Goal: Task Accomplishment & Management: Use online tool/utility

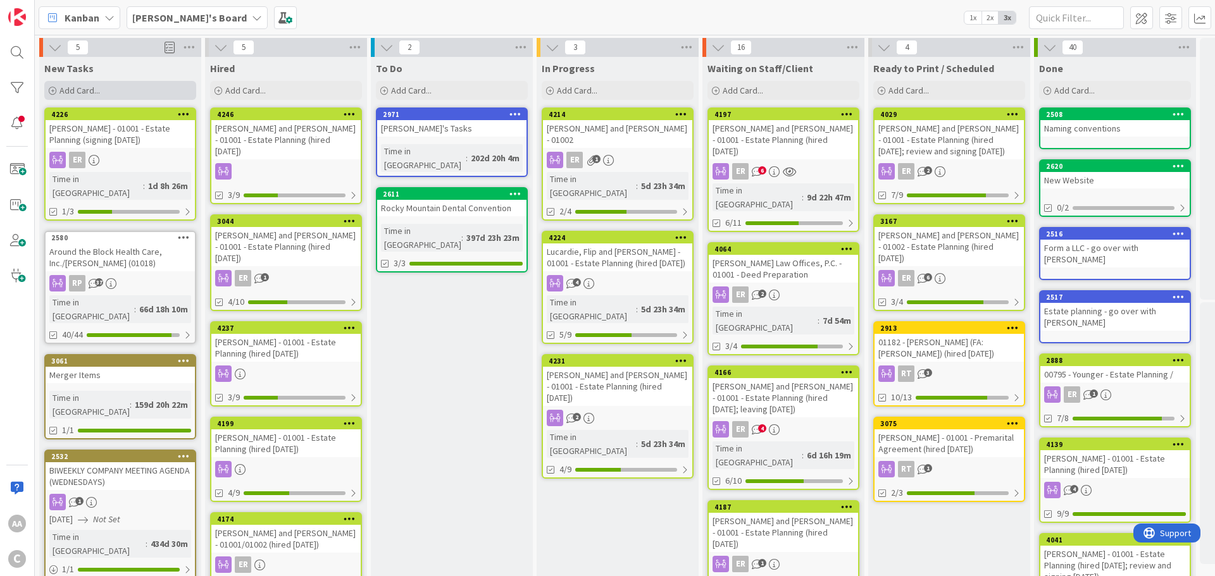
click at [90, 91] on span "Add Card..." at bounding box center [79, 90] width 40 height 11
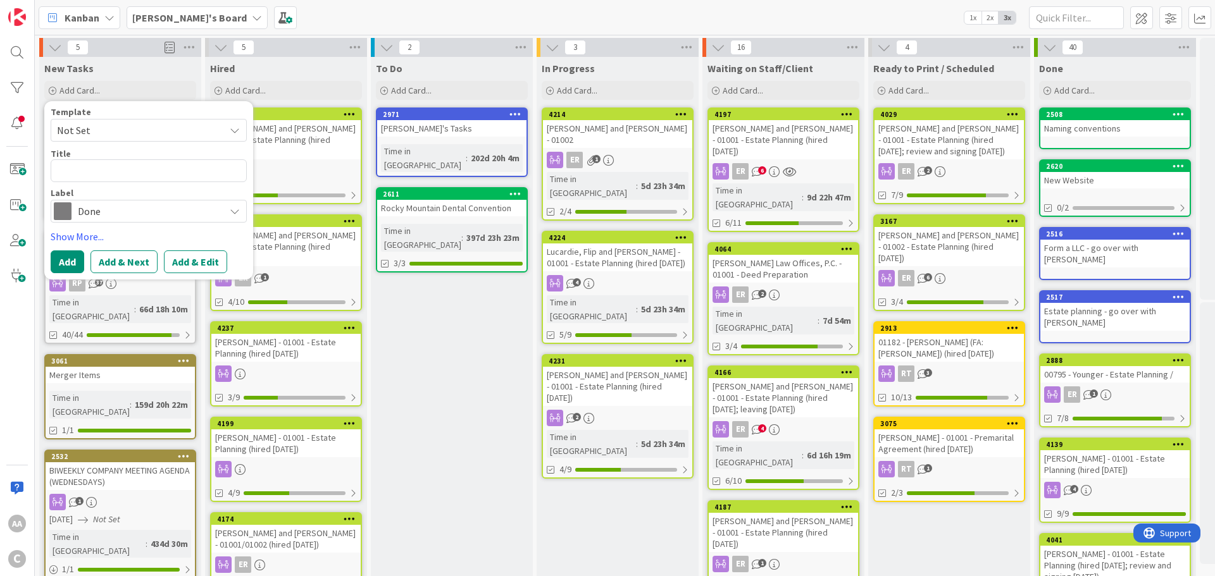
click at [145, 173] on textarea at bounding box center [149, 170] width 196 height 23
type textarea "x"
type textarea "Silver.[PERSON_NAME]"
click at [82, 175] on textarea "Silver.[PERSON_NAME]" at bounding box center [149, 170] width 196 height 23
type textarea "x"
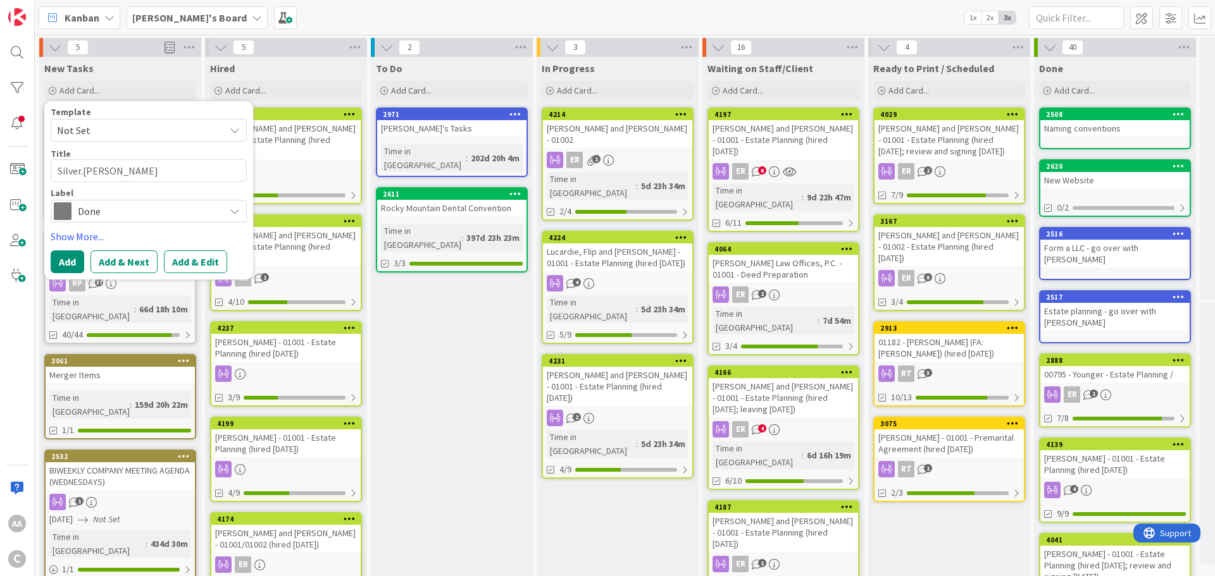
type textarea "SilverDuncan"
type textarea "x"
type textarea "Silver,[PERSON_NAME]"
type textarea "x"
type textarea "Silver, [PERSON_NAME]"
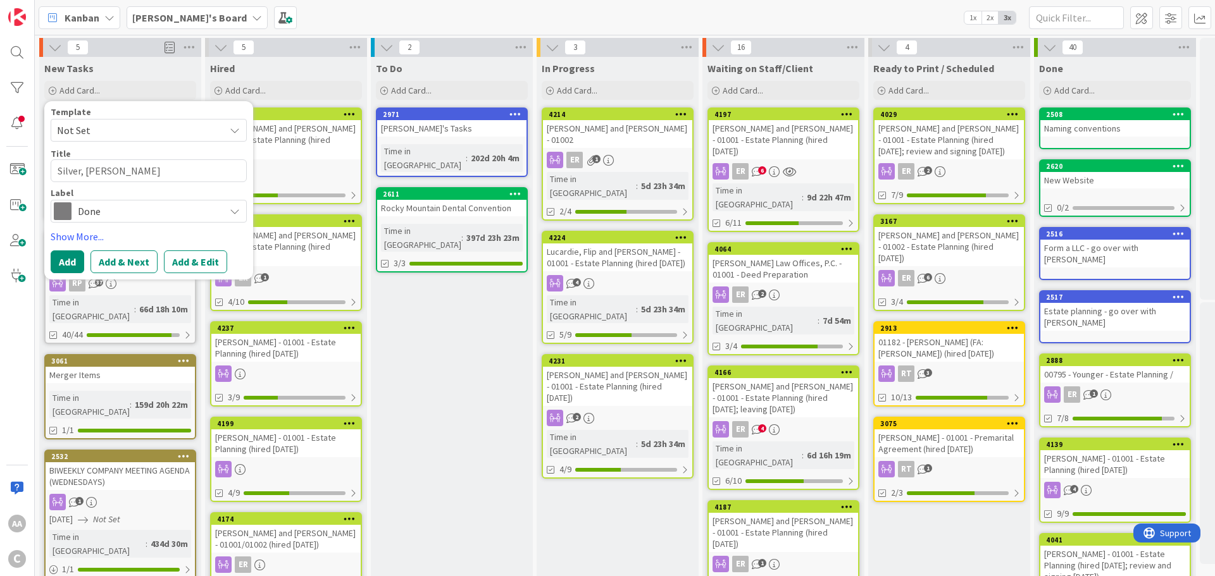
type textarea "x"
type textarea "Silver, [PERSON_NAME]"
type textarea "x"
type textarea "Silver, [PERSON_NAME] a"
type textarea "x"
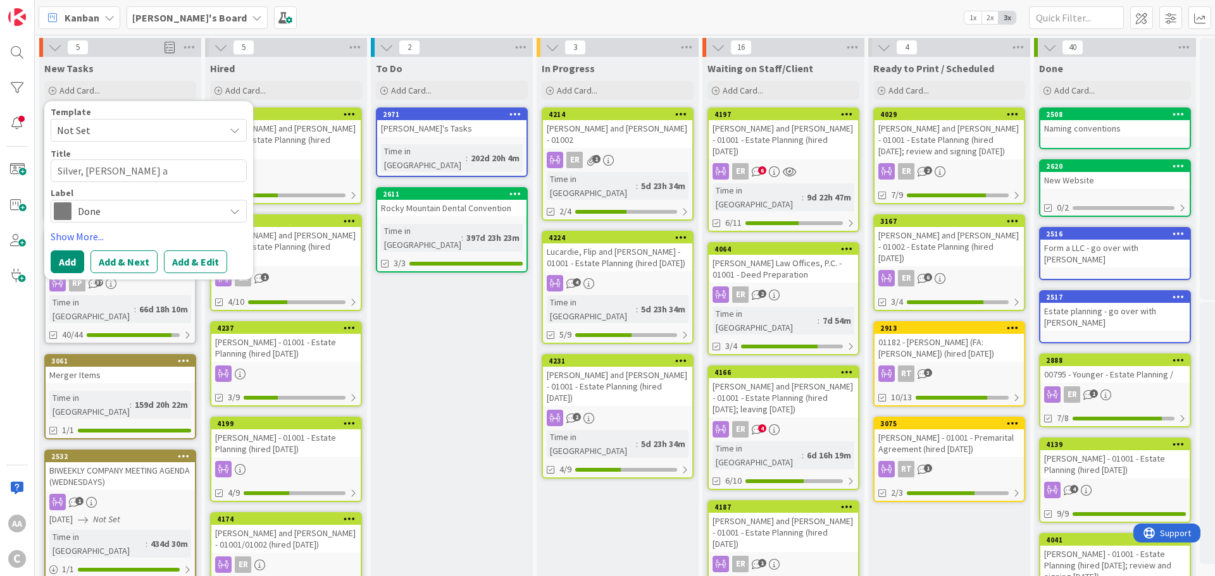
type textarea "Silver, [PERSON_NAME] an"
type textarea "x"
type textarea "Silver, [PERSON_NAME] and"
type textarea "x"
type textarea "Silver, [PERSON_NAME] and"
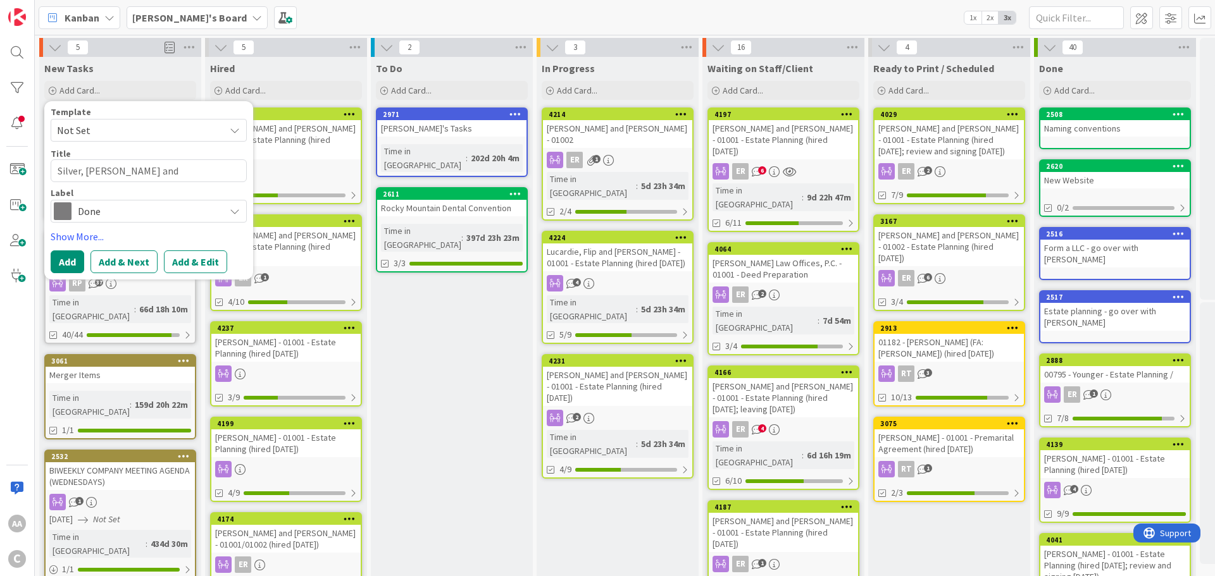
type textarea "x"
type textarea "Silver, [PERSON_NAME] and W"
type textarea "x"
type textarea "Silver, [PERSON_NAME] and [PERSON_NAME]"
type textarea "x"
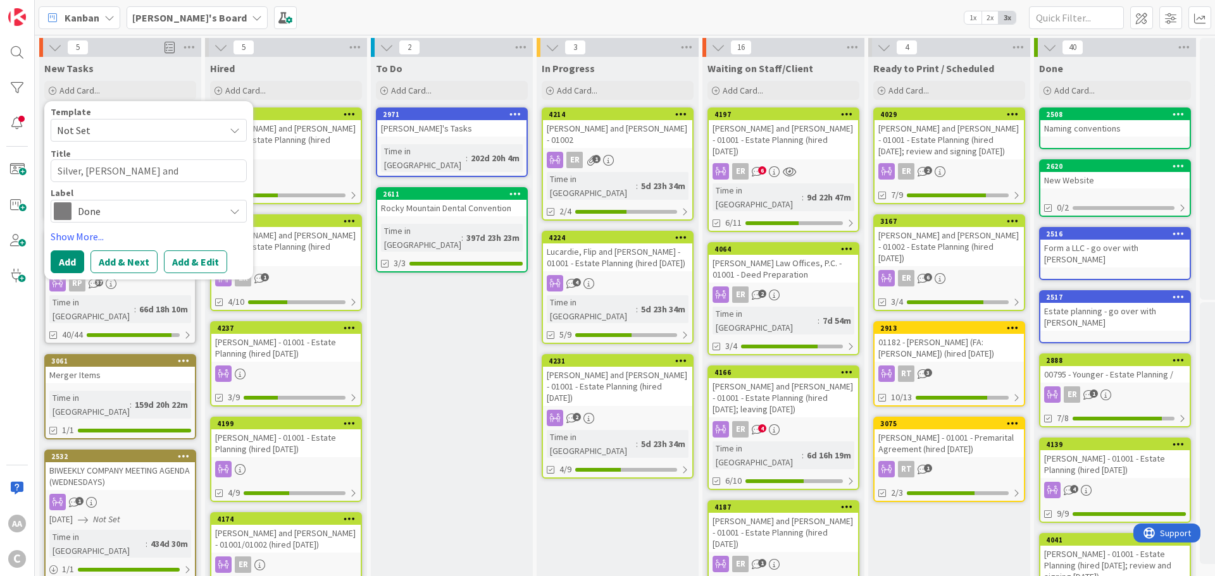
type textarea "Silver, [PERSON_NAME] and [PERSON_NAME]"
type textarea "x"
type textarea "Silver, [PERSON_NAME] and Wand"
type textarea "x"
type textarea "Silver, [PERSON_NAME] and [PERSON_NAME]"
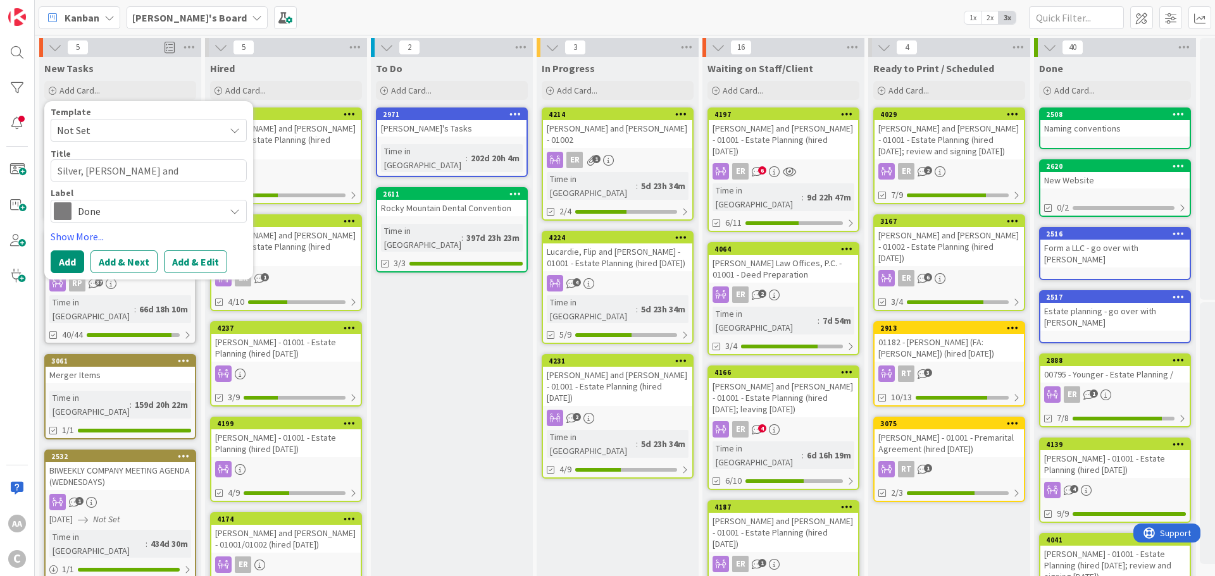
type textarea "x"
type textarea "Silver, [PERSON_NAME] and [PERSON_NAME]"
type textarea "x"
type textarea "Silver, [PERSON_NAME] and [PERSON_NAME] -"
type textarea "x"
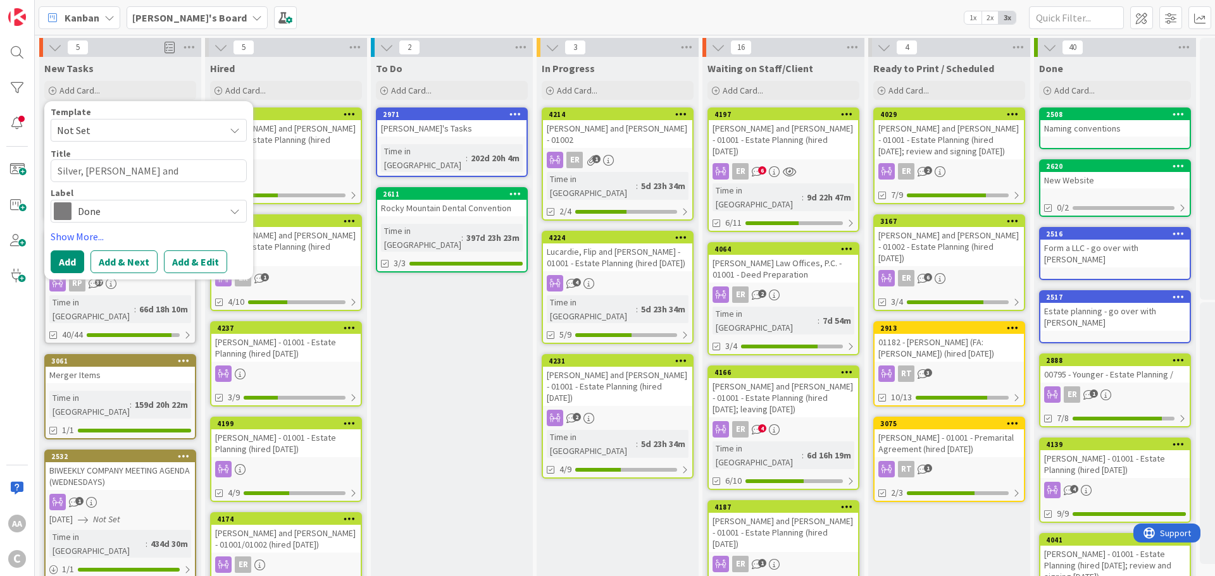
type textarea "Silver, [PERSON_NAME] and [PERSON_NAME] -"
type textarea "x"
type textarea "Silver, [PERSON_NAME] and [PERSON_NAME] - 0"
type textarea "x"
type textarea "Silver, [PERSON_NAME] and [PERSON_NAME] - 01"
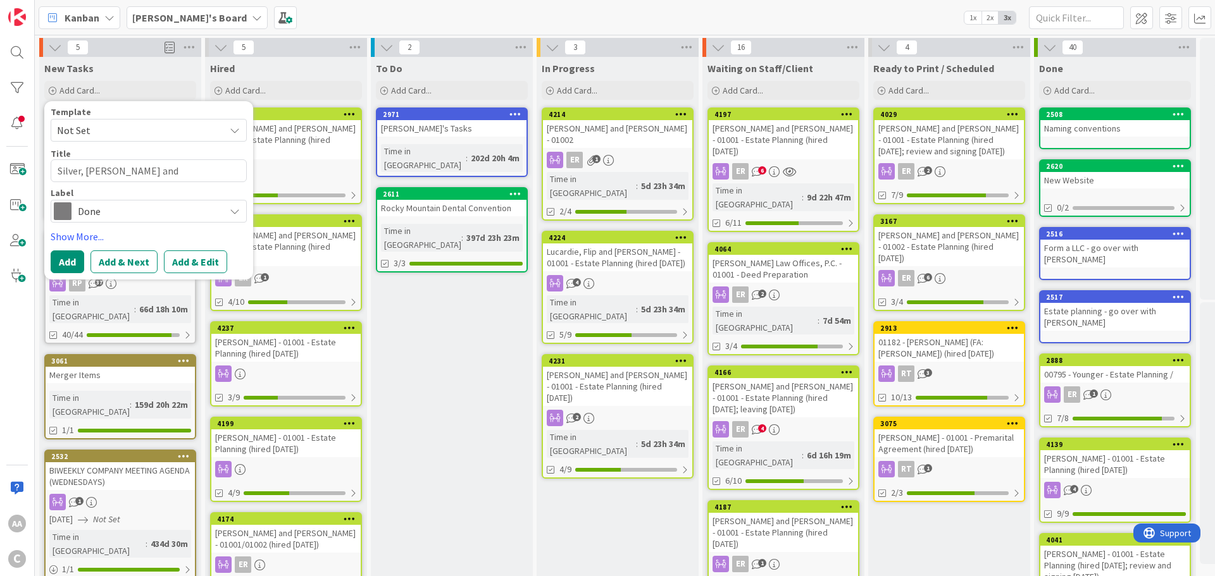
type textarea "x"
type textarea "Silver, [PERSON_NAME] and [PERSON_NAME] - 010"
type textarea "x"
type textarea "Silver, [PERSON_NAME] and [PERSON_NAME] - 0100"
type textarea "x"
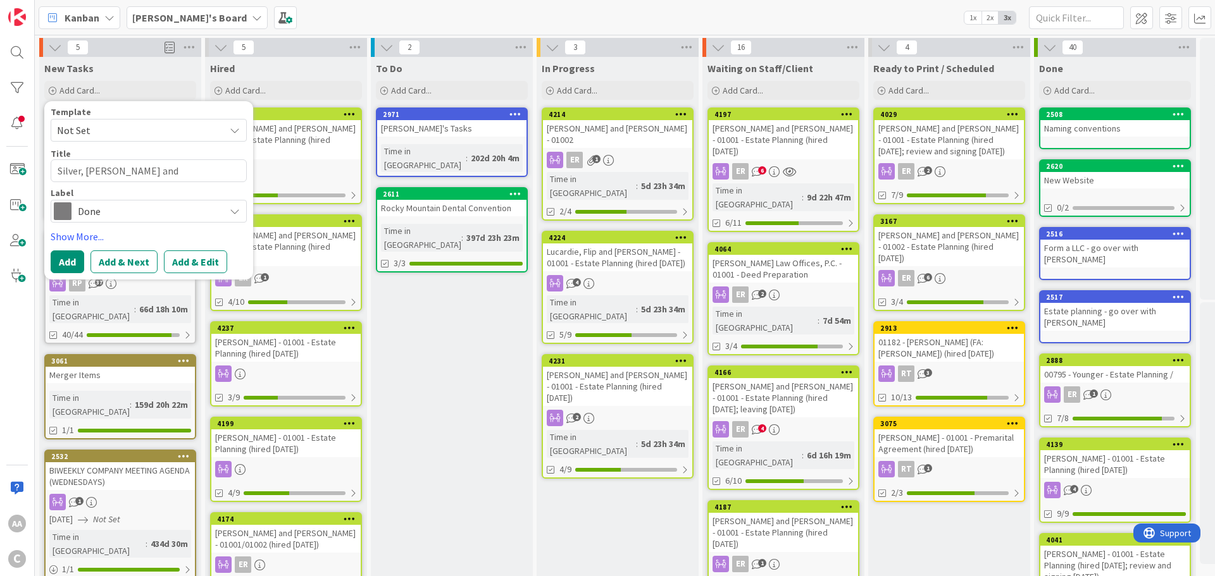
type textarea "Silver, [PERSON_NAME] and [PERSON_NAME] - 01001"
type textarea "x"
type textarea "Silver, [PERSON_NAME] and [PERSON_NAME] - 01001"
type textarea "x"
type textarea "Silver, [PERSON_NAME] and [PERSON_NAME] - 01001 -"
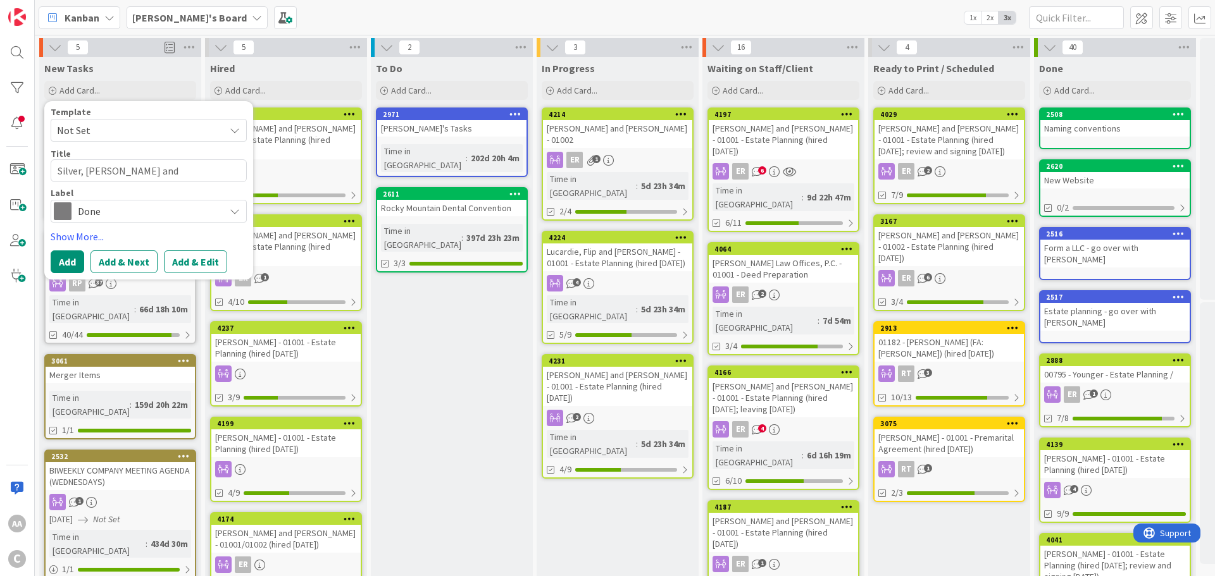
type textarea "x"
type textarea "Silver, [PERSON_NAME] and [PERSON_NAME] - 01001 -"
type textarea "x"
type textarea "Silver, [PERSON_NAME] and [PERSON_NAME] - 01001 - R"
type textarea "x"
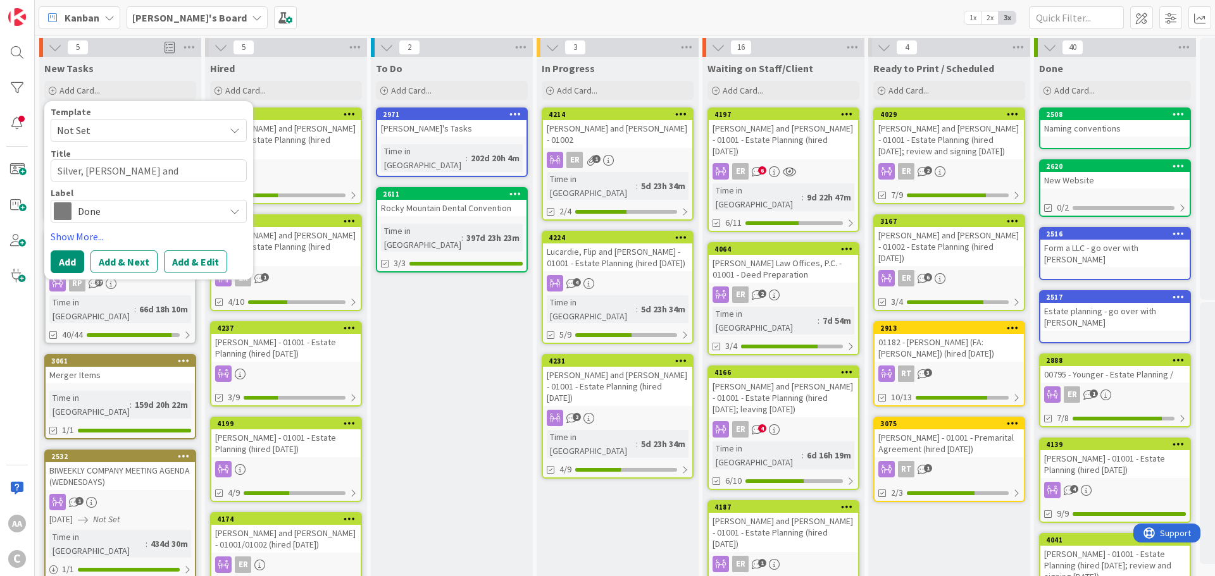
type textarea "Silver, [PERSON_NAME] and [PERSON_NAME] - 01001 - Re"
type textarea "x"
type textarea "Silver, [PERSON_NAME] and [PERSON_NAME] - 01001 - Rev"
type textarea "x"
type textarea "Silver, [PERSON_NAME] and [PERSON_NAME] - 01001 - Revi"
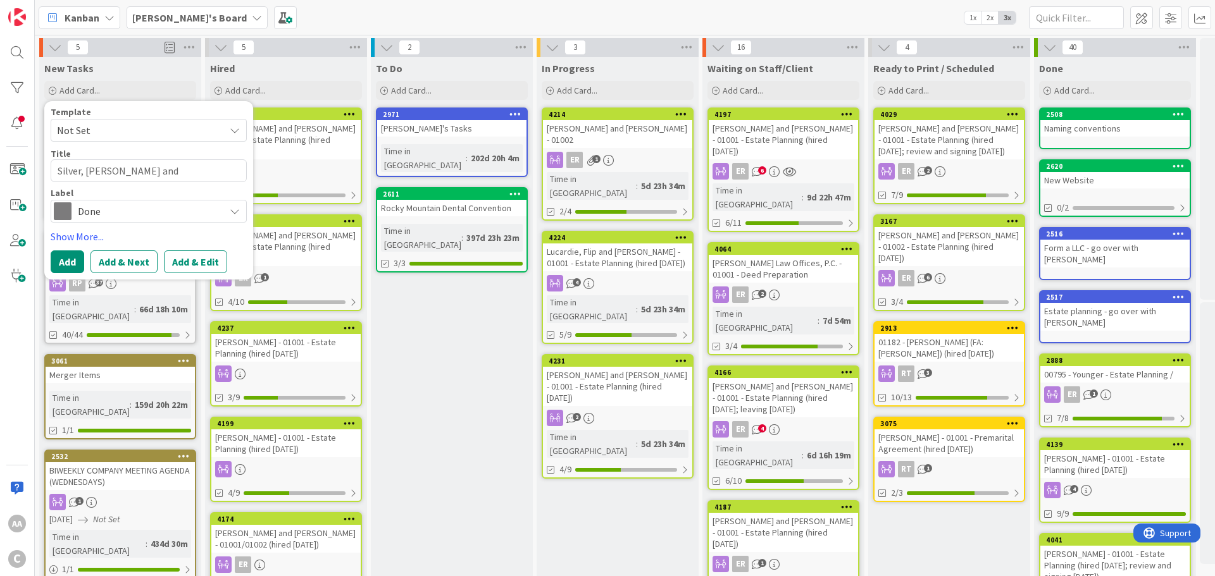
type textarea "x"
type textarea "Silver, [PERSON_NAME] and [PERSON_NAME] - 01001 - [PERSON_NAME]"
type textarea "x"
type textarea "Silver, [PERSON_NAME] and [PERSON_NAME] - 01001 - Revisi"
type textarea "x"
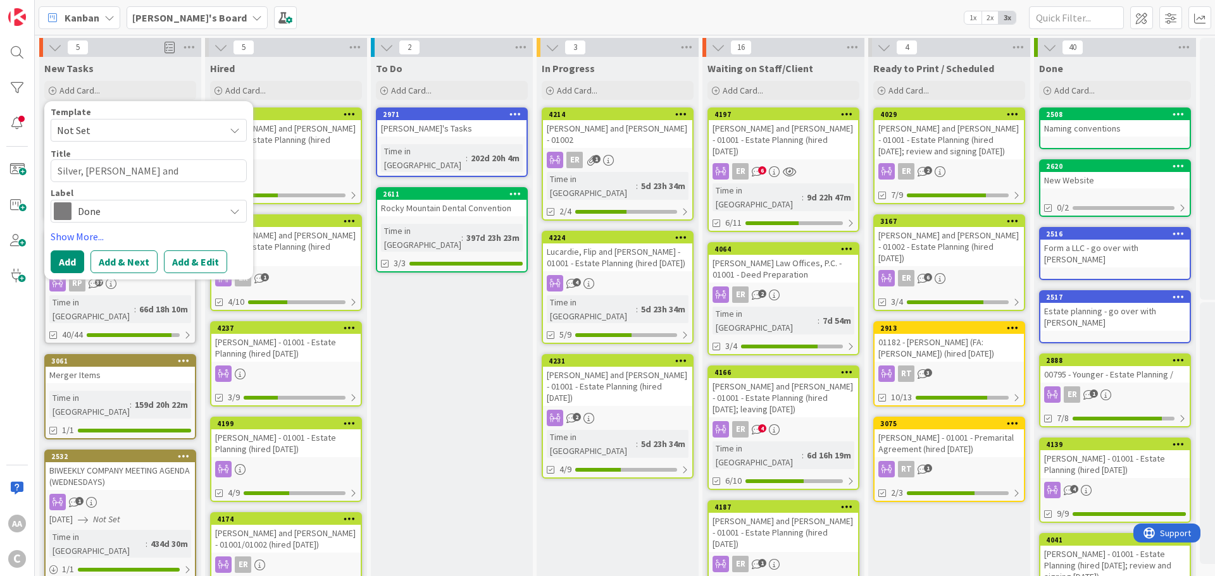
type textarea "Silver, [PERSON_NAME] and [PERSON_NAME] - 01001 - Revisio"
type textarea "x"
type textarea "Silver, [PERSON_NAME] and [PERSON_NAME] - 01001 - Revision"
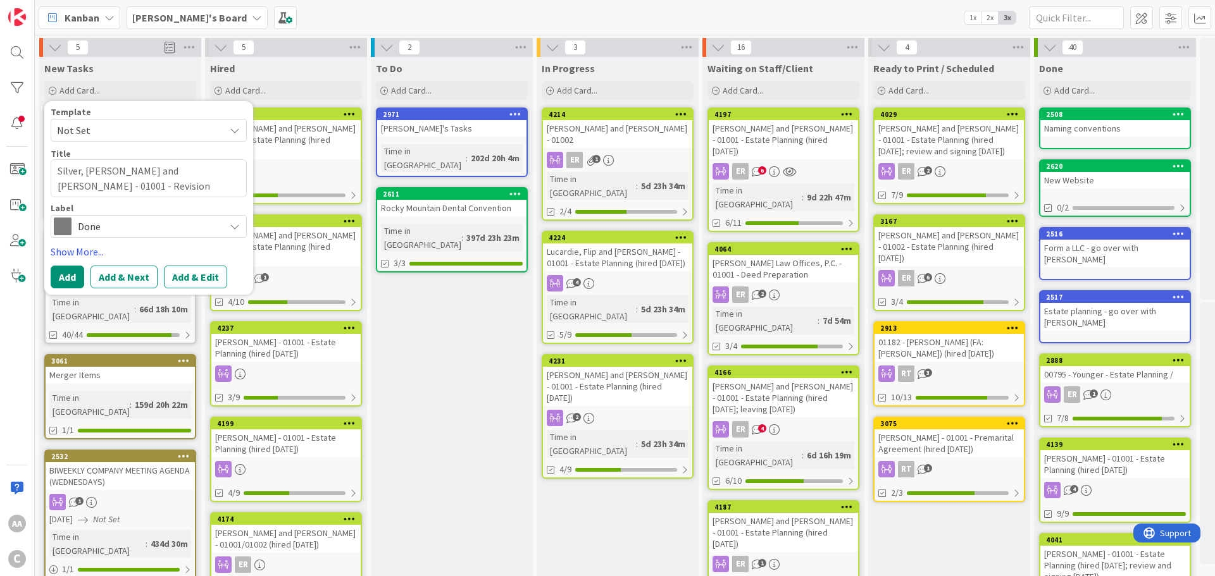
type textarea "x"
type textarea "Silver, [PERSON_NAME] and [PERSON_NAME] - 01001 - Revisions"
type textarea "x"
type textarea "Silver, [PERSON_NAME] and [PERSON_NAME] - 01001 - Revisions"
type textarea "x"
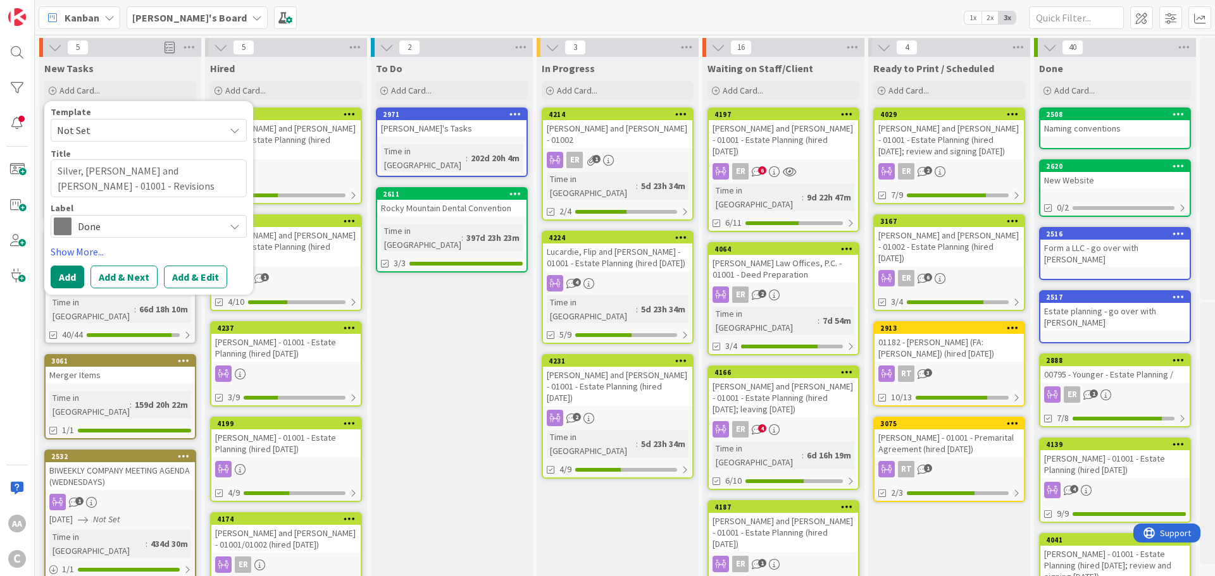
type textarea "Silver, [PERSON_NAME] and [PERSON_NAME] - 01001 - Revisions t"
type textarea "x"
type textarea "Silver, [PERSON_NAME] and [PERSON_NAME] - 01001 - Revisions to"
type textarea "x"
type textarea "Silver, [PERSON_NAME] and [PERSON_NAME] - 01001 - Revisions t"
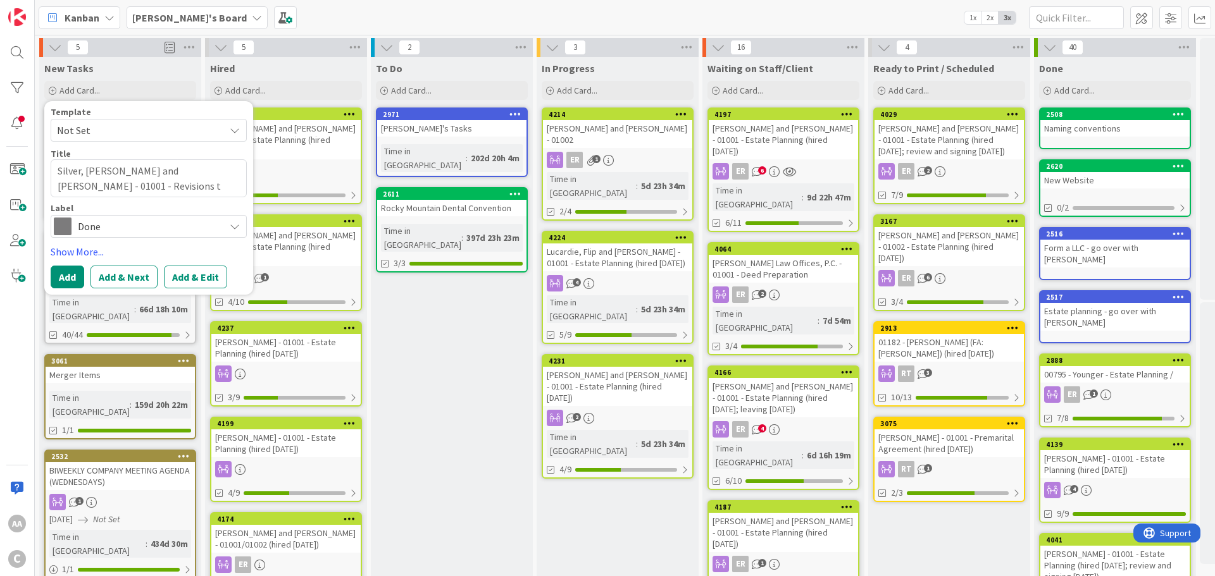
type textarea "x"
type textarea "Silver, [PERSON_NAME] and [PERSON_NAME] - 01001 - Revisions"
type textarea "x"
type textarea "Silver, [PERSON_NAME] and [PERSON_NAME] - 01001 - Revisions"
type textarea "x"
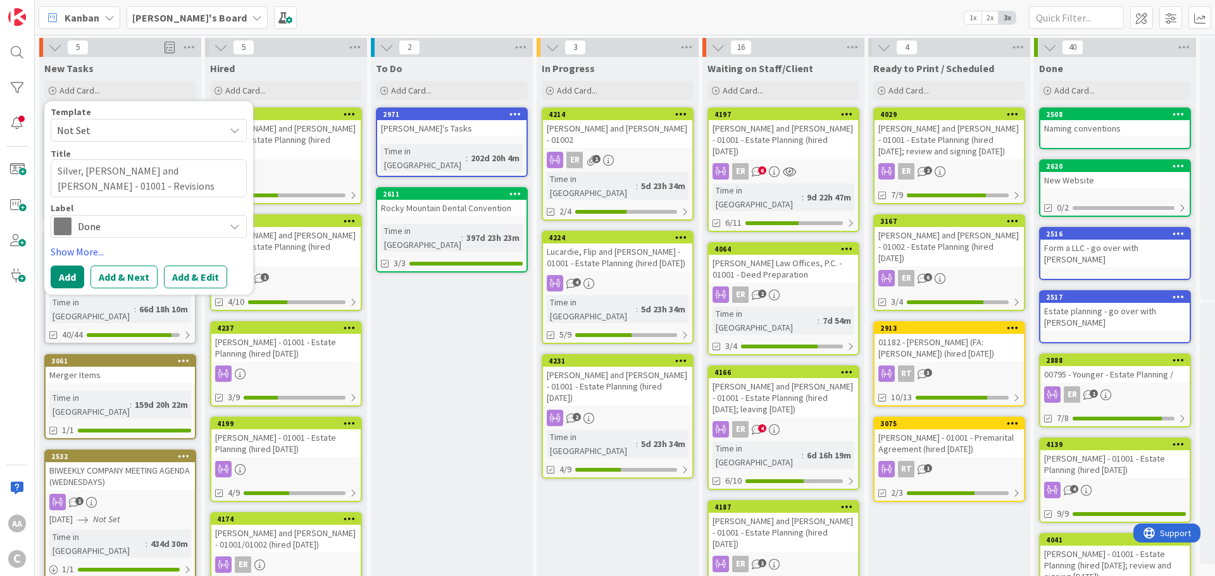
type textarea "Silver, [PERSON_NAME] and [PERSON_NAME] - 01001 - Revision"
type textarea "x"
type textarea "Silver, [PERSON_NAME] and [PERSON_NAME] - 01001 - Revisio"
type textarea "x"
type textarea "Silver, [PERSON_NAME] and [PERSON_NAME] - 01001 - Revisi"
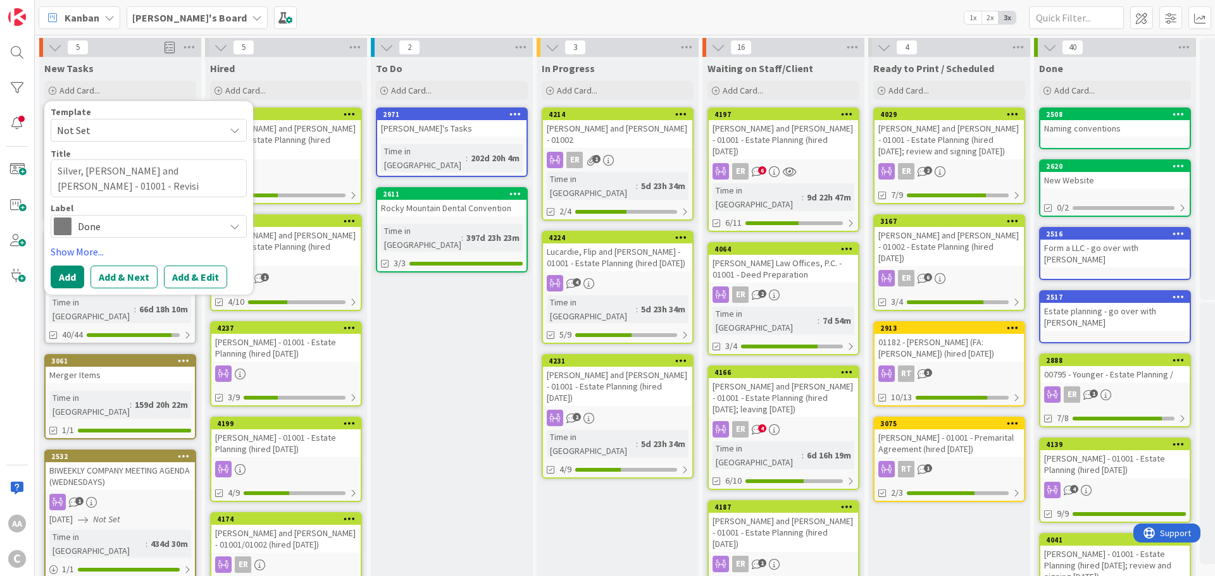
type textarea "x"
type textarea "Silver, [PERSON_NAME] and [PERSON_NAME] - 01001 - [PERSON_NAME]"
type textarea "x"
type textarea "Silver, [PERSON_NAME] and [PERSON_NAME] - 01001 - Revi"
type textarea "x"
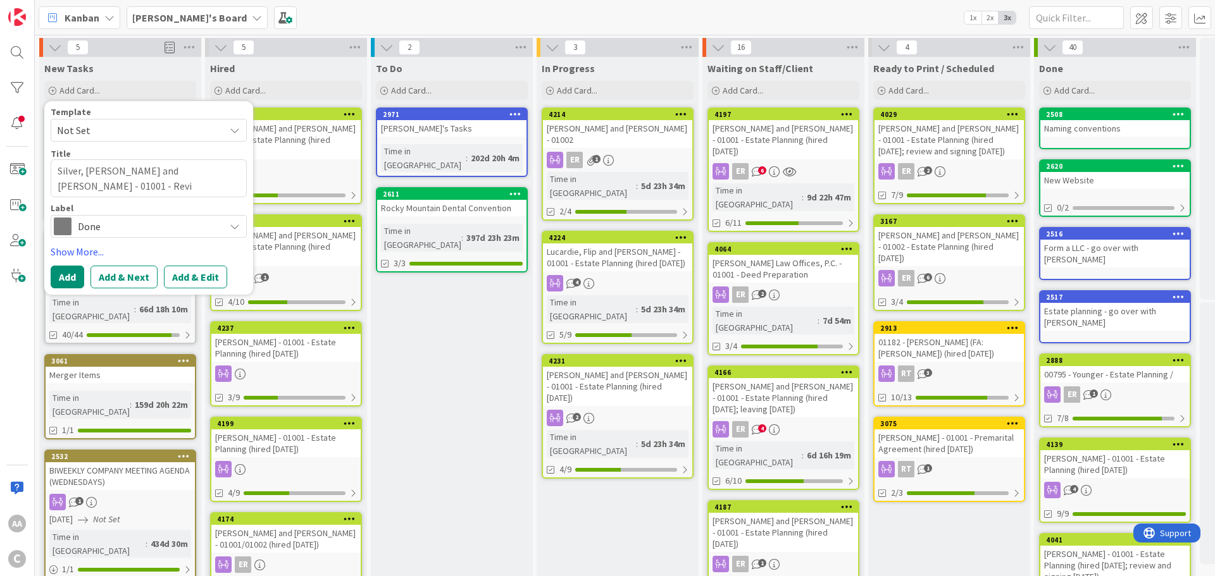
type textarea "Silver, [PERSON_NAME] and [PERSON_NAME] - 01001 - Rev"
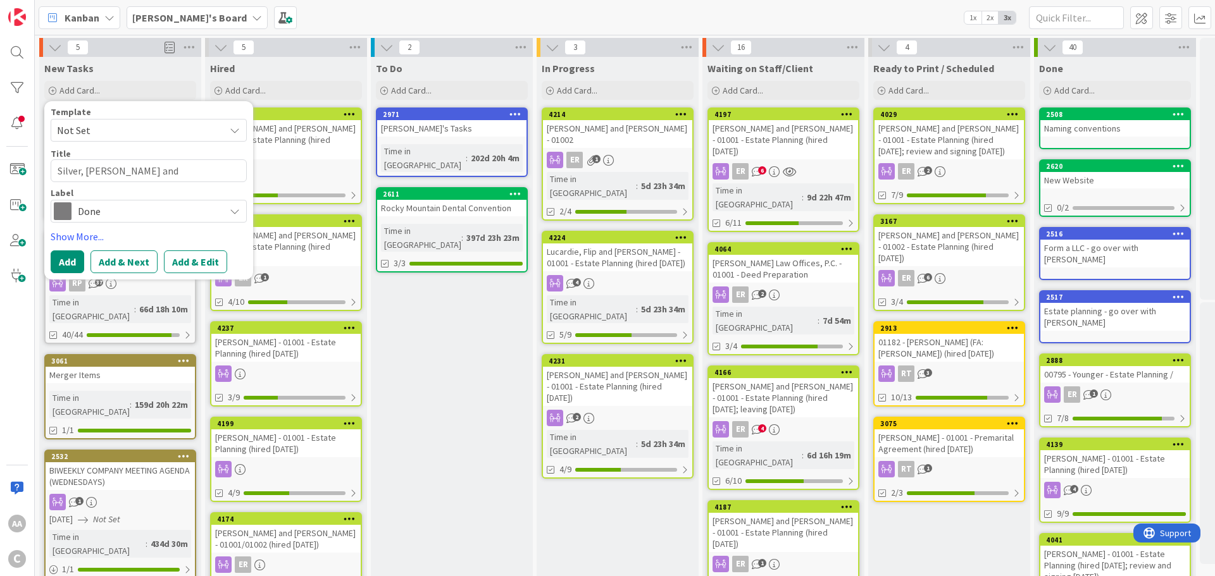
type textarea "x"
type textarea "Silver, [PERSON_NAME] and [PERSON_NAME] - 01001 - Re"
type textarea "x"
type textarea "Silver, [PERSON_NAME] and [PERSON_NAME] - 01001 - R"
type textarea "x"
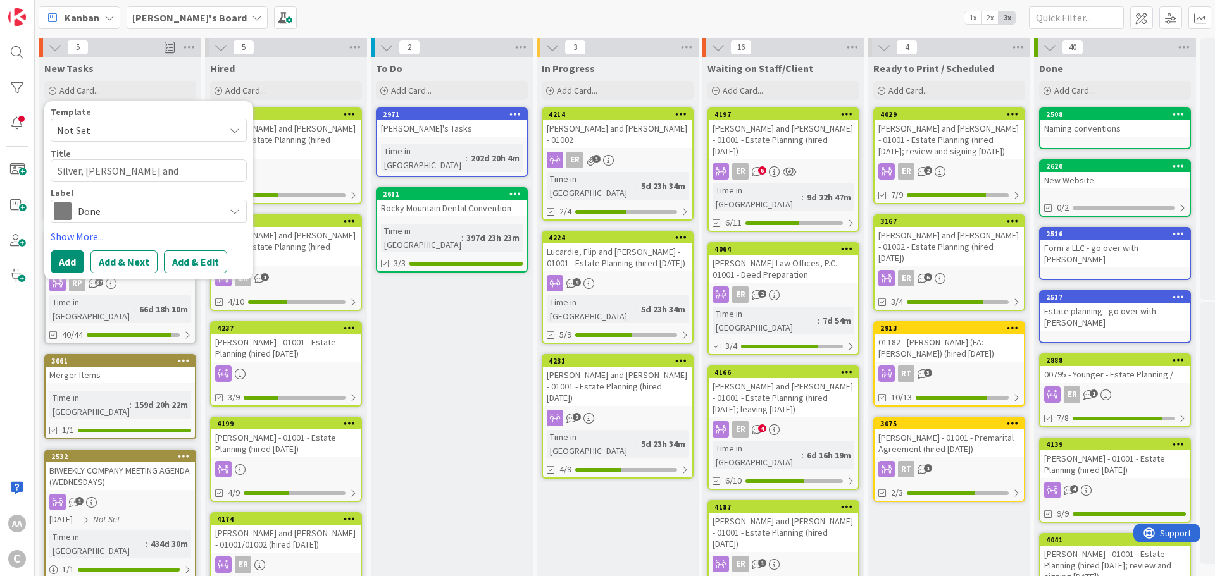
type textarea "Silver, [PERSON_NAME] and [PERSON_NAME] - 01001 -"
type textarea "x"
type textarea "Silver, [PERSON_NAME] and [PERSON_NAME] - 01001 - E"
type textarea "x"
type textarea "Silver, [PERSON_NAME] and [PERSON_NAME] - 01001 - Es"
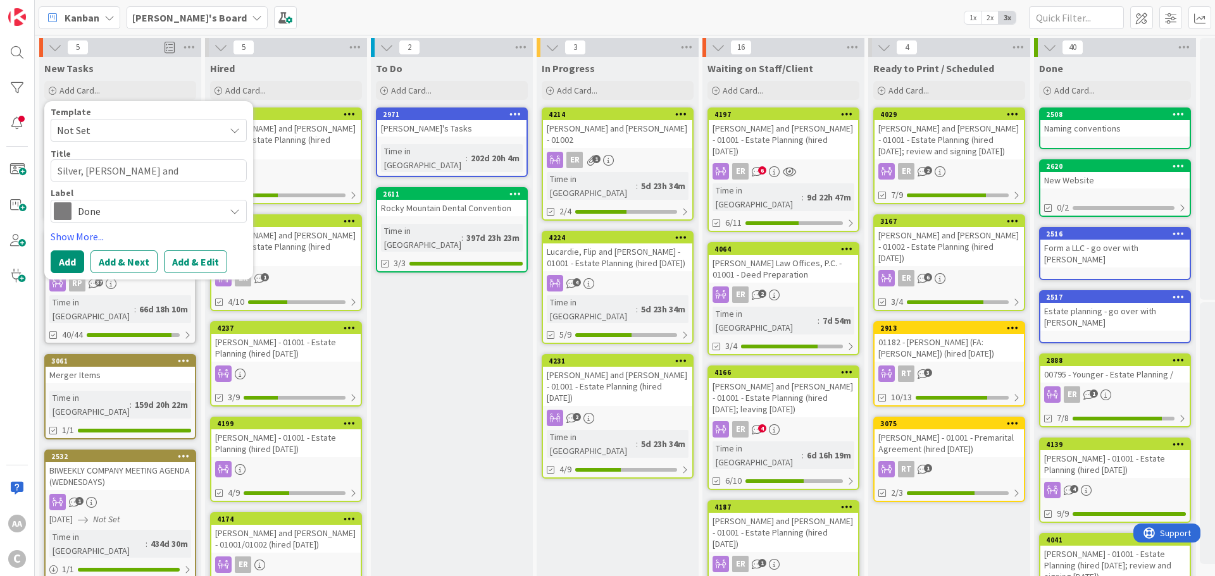
type textarea "x"
type textarea "Silver, [PERSON_NAME] and [PERSON_NAME] - 01001 - Est"
type textarea "x"
type textarea "Silver, [PERSON_NAME] and [PERSON_NAME] - 01001 - Esta"
type textarea "x"
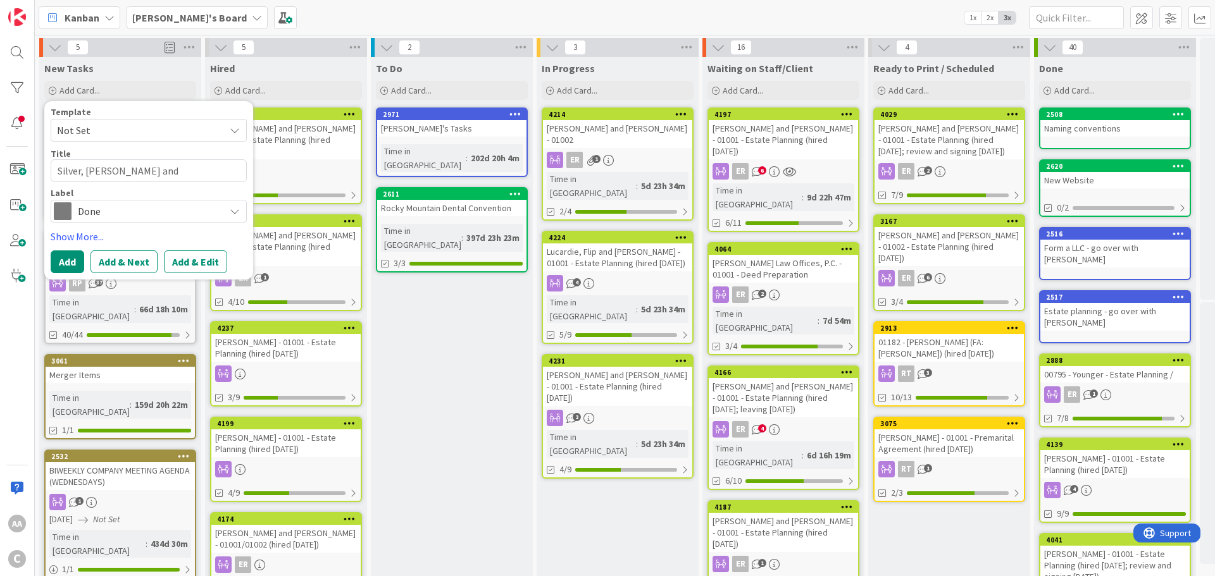
type textarea "Silver, [PERSON_NAME] and [PERSON_NAME] - 01001 - Estat"
type textarea "x"
type textarea "Silver, [PERSON_NAME] and [PERSON_NAME] - 01001 - Estate"
type textarea "x"
type textarea "Silver, [PERSON_NAME] and [PERSON_NAME] - 01001 - Estate"
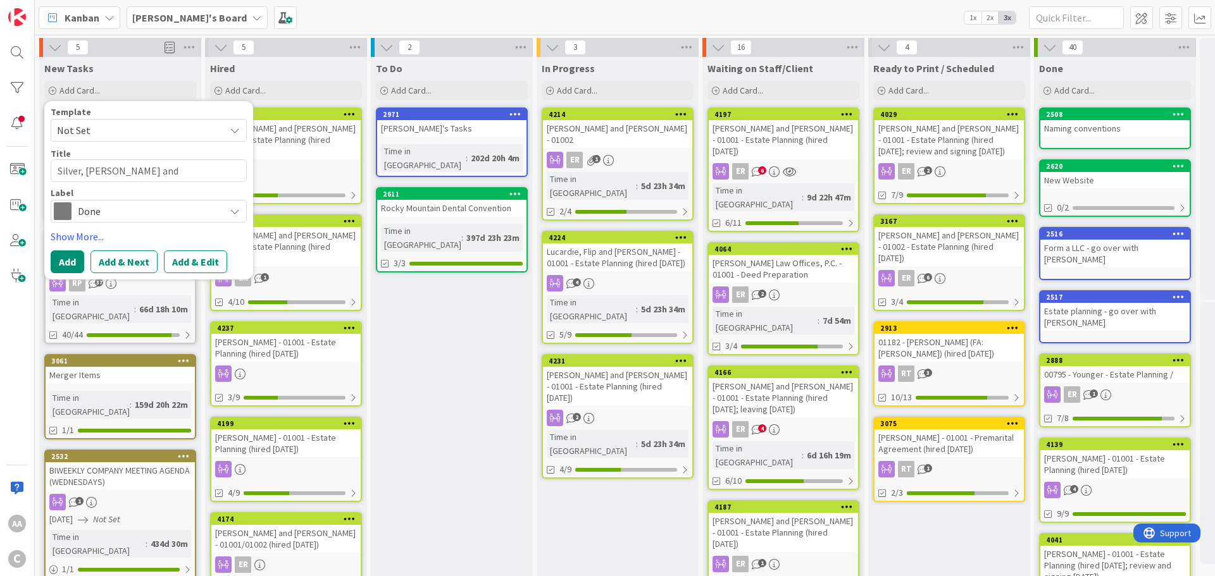
type textarea "x"
type textarea "Silver, [PERSON_NAME] and [PERSON_NAME] - 01001 - Estate l"
type textarea "x"
type textarea "Silver, [PERSON_NAME] and [PERSON_NAME] - 01001 - Estate"
type textarea "x"
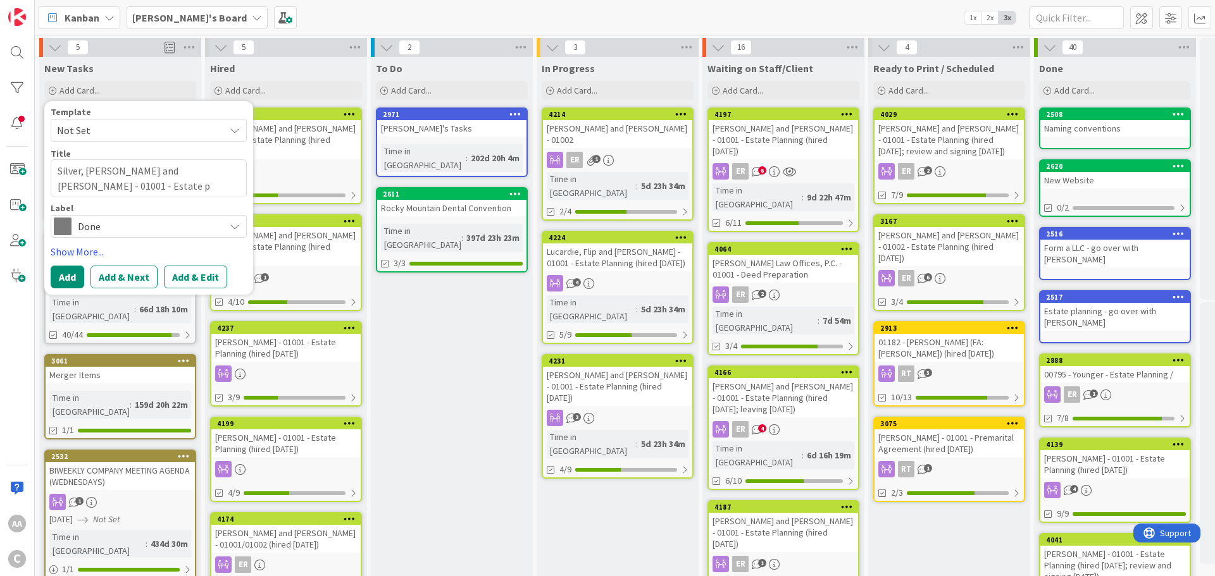
type textarea "Silver, [PERSON_NAME] and [PERSON_NAME] - 01001 - Estate pl"
type textarea "x"
type textarea "Silver, [PERSON_NAME] and [PERSON_NAME] - 01001 - Estate pla"
type textarea "x"
type textarea "Silver, [PERSON_NAME] and [PERSON_NAME] - 01001 - Estate plan"
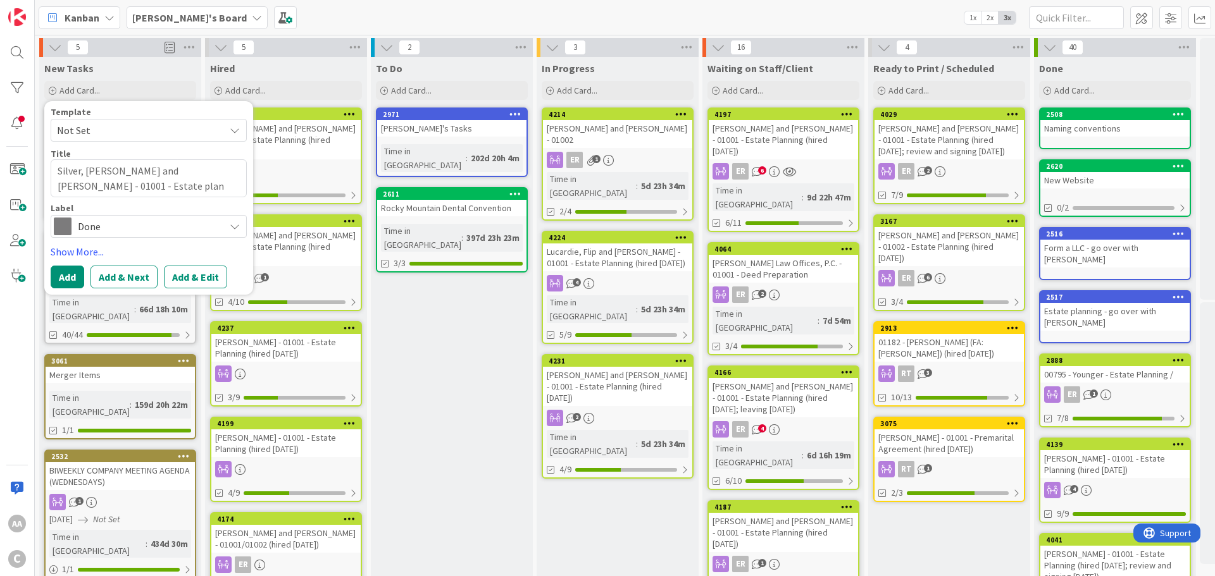
type textarea "x"
type textarea "Silver, [PERSON_NAME] and [PERSON_NAME] - 01001 - Estate pla"
type textarea "x"
type textarea "Silver, [PERSON_NAME] and [PERSON_NAME] - 01001 - Estate pl"
type textarea "x"
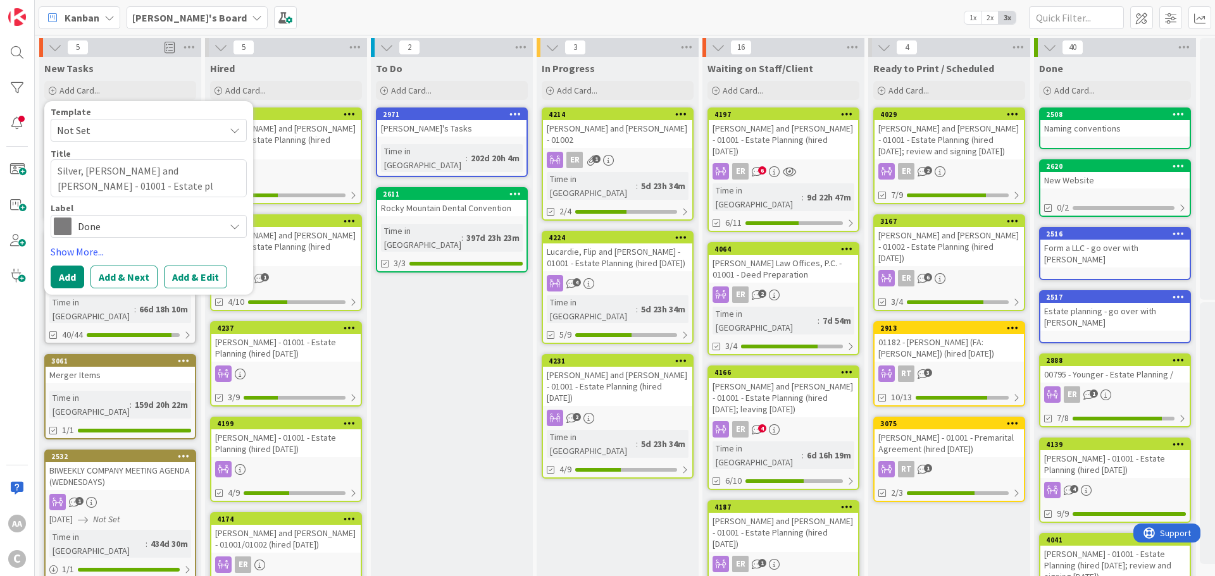
type textarea "Silver, [PERSON_NAME] and [PERSON_NAME] - 01001 - Estate p"
type textarea "x"
type textarea "Silver, [PERSON_NAME] and [PERSON_NAME] - 01001 - Estate"
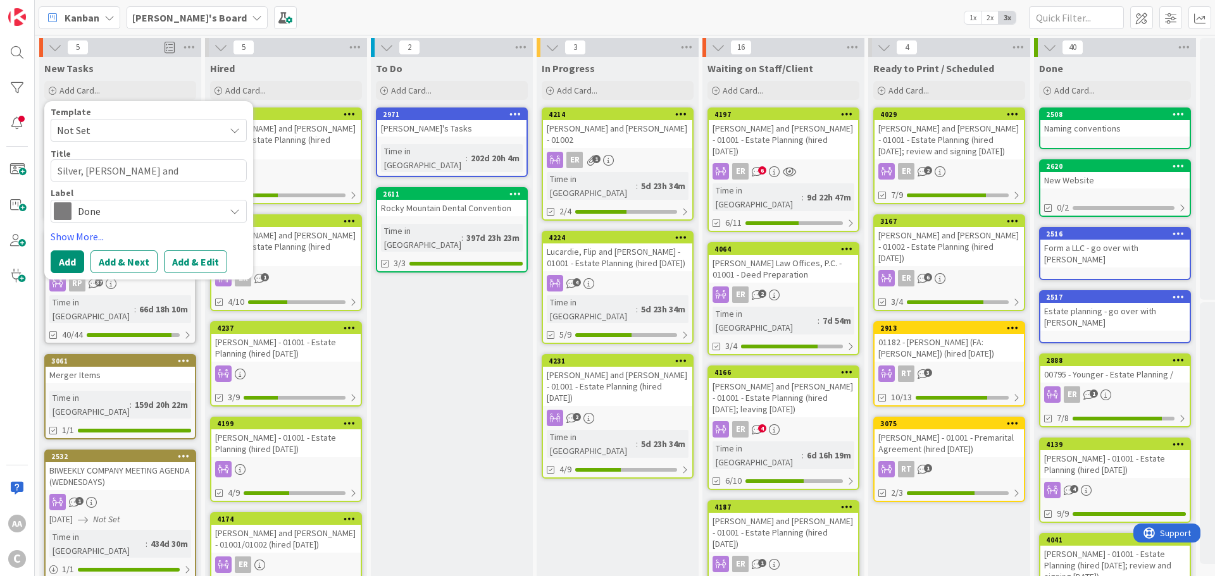
type textarea "x"
type textarea "Silver, [PERSON_NAME] and [PERSON_NAME] - 01001 - Estate P"
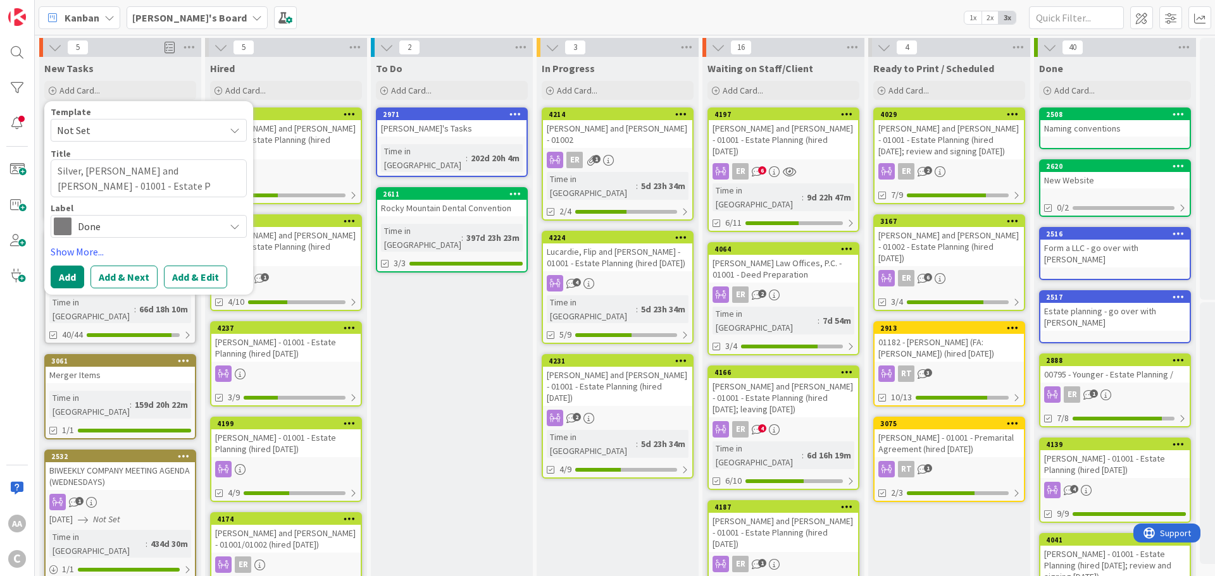
type textarea "x"
type textarea "Silver, [PERSON_NAME] and [PERSON_NAME] - 01001 - Estate Pl"
type textarea "x"
type textarea "Silver, [PERSON_NAME] and [PERSON_NAME] - 01001 - Estate P"
type textarea "x"
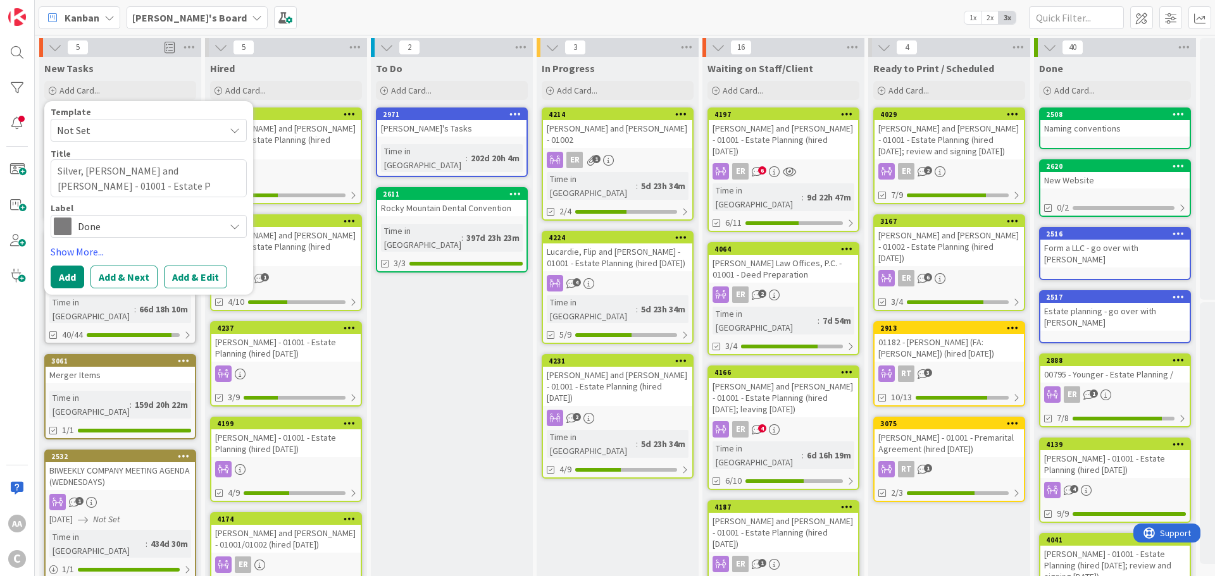
type textarea "Silver, [PERSON_NAME] and [PERSON_NAME] - 01001 - Estate Pl"
type textarea "x"
type textarea "Silver, [PERSON_NAME] and [PERSON_NAME] - 01001 - Estate Pla"
type textarea "x"
type textarea "Silver, [PERSON_NAME] and [PERSON_NAME] - 01001 - Estate Plan"
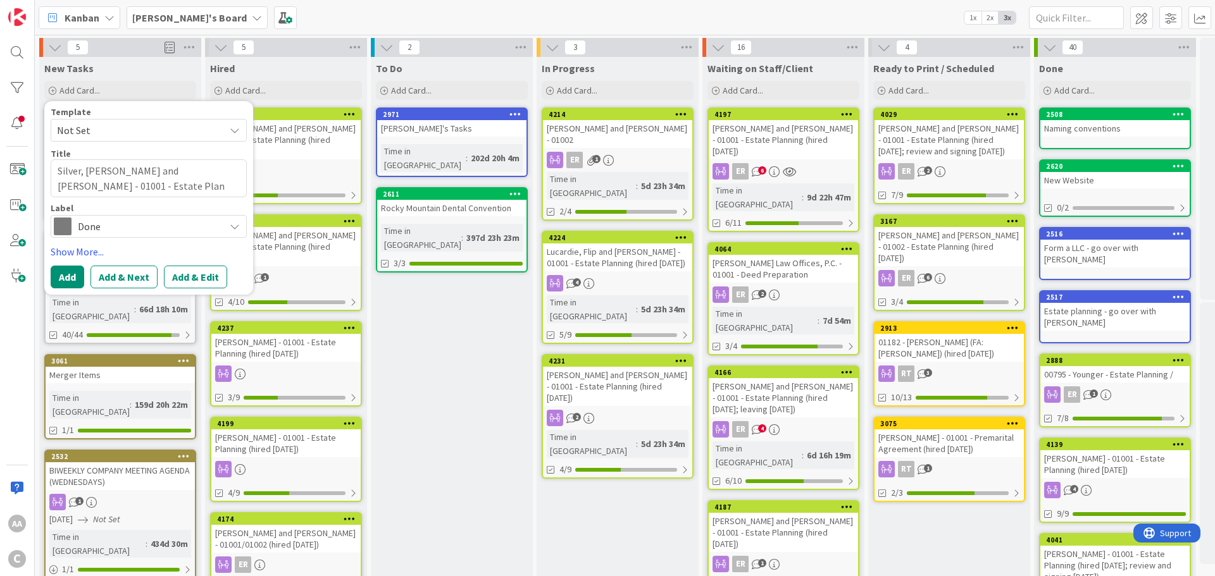
type textarea "x"
type textarea "Silver, [PERSON_NAME] and [PERSON_NAME] - 01001 - Estate Plann"
type textarea "x"
type textarea "Silver, [PERSON_NAME] and [PERSON_NAME] - 01001 - Estate Planni"
type textarea "x"
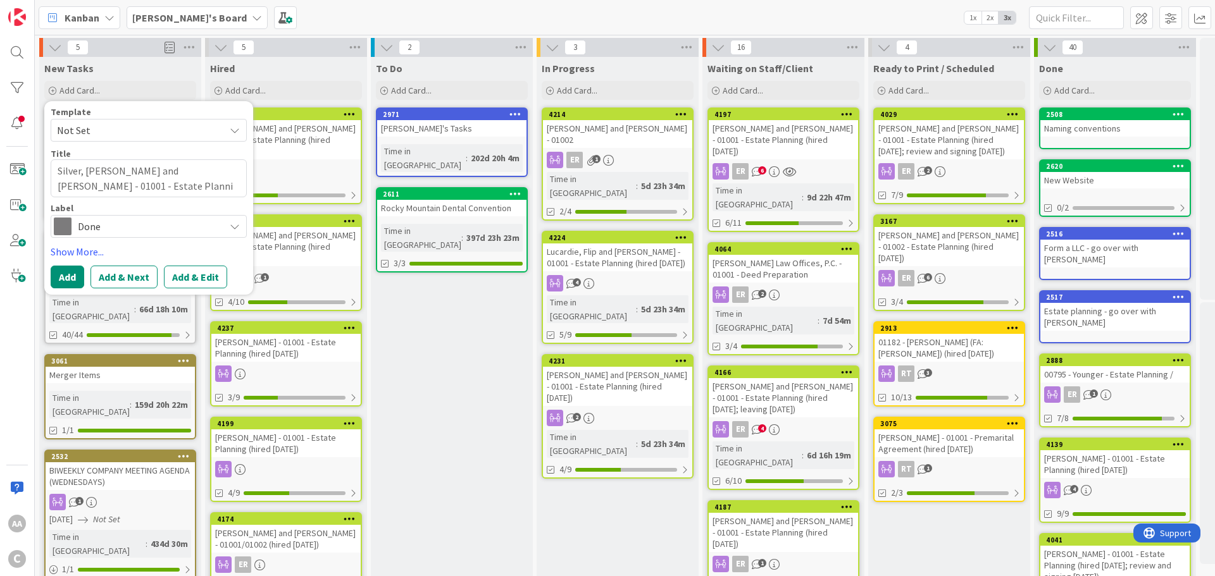
type textarea "Silver, [PERSON_NAME] and [PERSON_NAME] - 01001 - Estate Plannin"
type textarea "x"
type textarea "Silver, [PERSON_NAME] and [PERSON_NAME] - 01001 - Estate Planning"
type textarea "x"
type textarea "Silver, [PERSON_NAME] and [PERSON_NAME] - 01001 - Estate Planning"
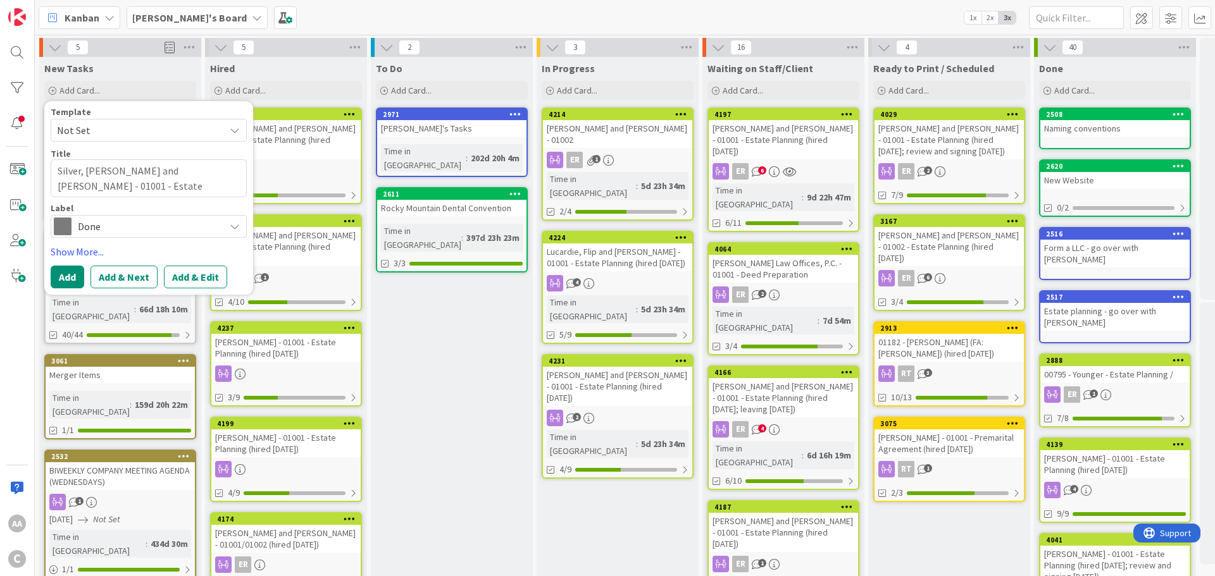
type textarea "x"
type textarea "Silver, [PERSON_NAME] and [PERSON_NAME] - 01001 - Estate Planning R"
type textarea "x"
type textarea "Silver, [PERSON_NAME] and [PERSON_NAME] - 01001 - Estate Planning Re"
type textarea "x"
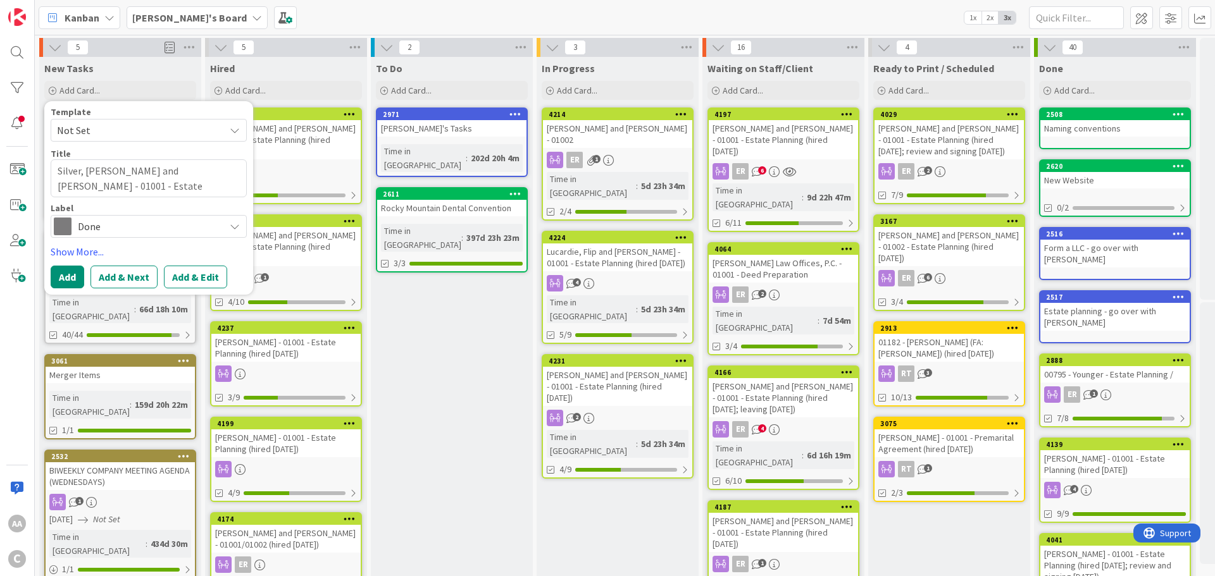
type textarea "Silver, [PERSON_NAME] and [PERSON_NAME] - 01001 - Estate Planning Rev"
type textarea "x"
type textarea "Silver, [PERSON_NAME] and [PERSON_NAME] - 01001 - Estate Planning Revi"
type textarea "x"
type textarea "Silver, [PERSON_NAME] and [PERSON_NAME] - 01001 - Estate Planning [PERSON_NAME]"
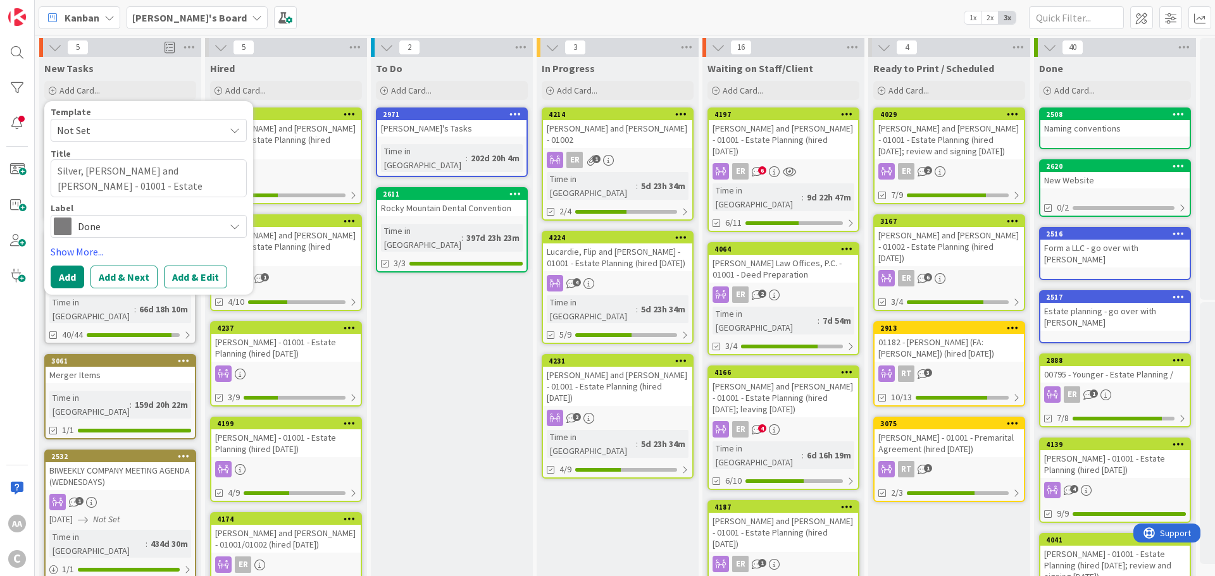
type textarea "x"
type textarea "Silver, [PERSON_NAME] and [PERSON_NAME] - 01001 - Estate Planning Revisio"
type textarea "x"
type textarea "Silver, [PERSON_NAME] and [PERSON_NAME] - 01001 - Estate Planning Revision"
type textarea "x"
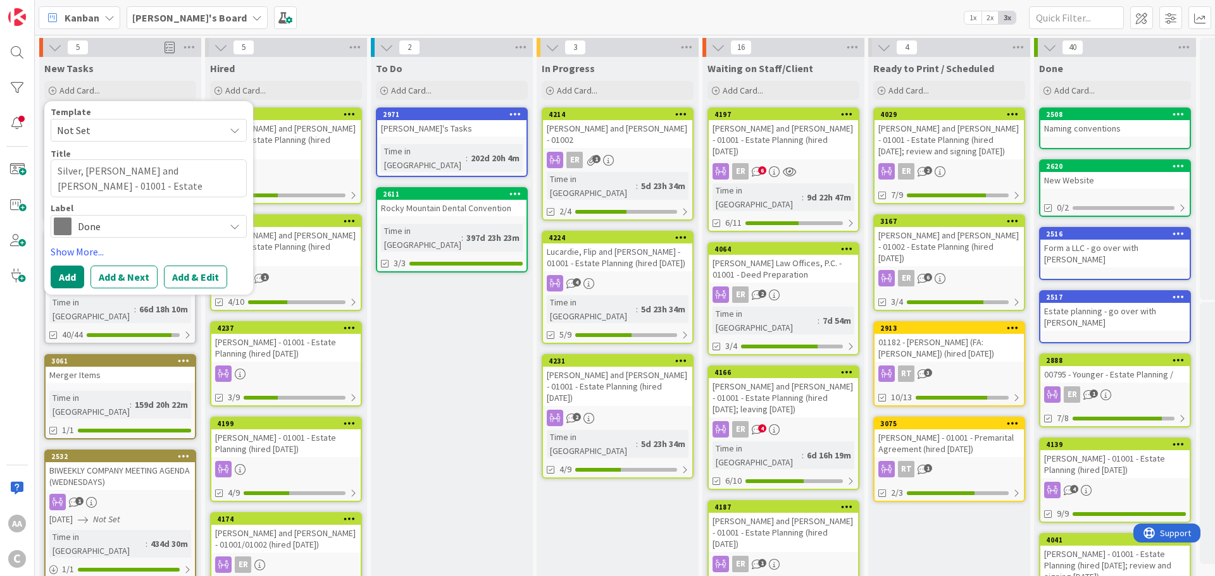
type textarea "Silver, [PERSON_NAME] and [PERSON_NAME] - 01001 - Estate Planning Revisions"
type textarea "x"
type textarea "Silver, [PERSON_NAME] and [PERSON_NAME] - 01001 - Estate Planning Revisions"
type textarea "x"
type textarea "Silver, [PERSON_NAME] and [PERSON_NAME] - 01001 - Estate Planning Revisions ("
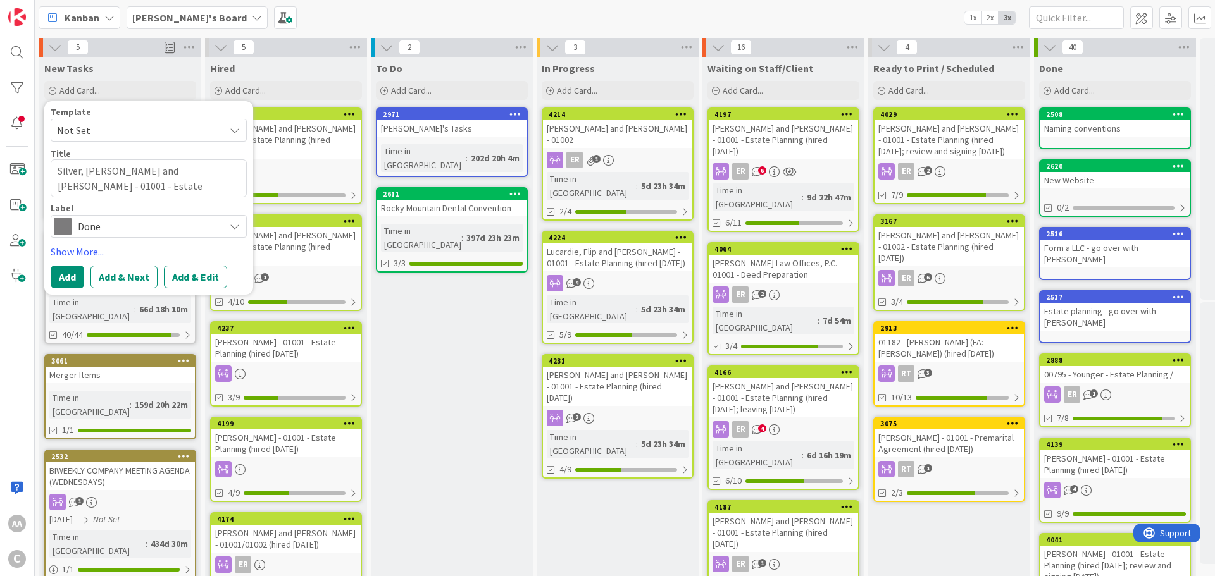
type textarea "x"
type textarea "Silver, [PERSON_NAME] and [PERSON_NAME] - 01001 - Estate Planning Revisions (h"
type textarea "x"
type textarea "Silver, [PERSON_NAME] and [PERSON_NAME] - 01001 - Estate Planning Revisions (hi"
type textarea "x"
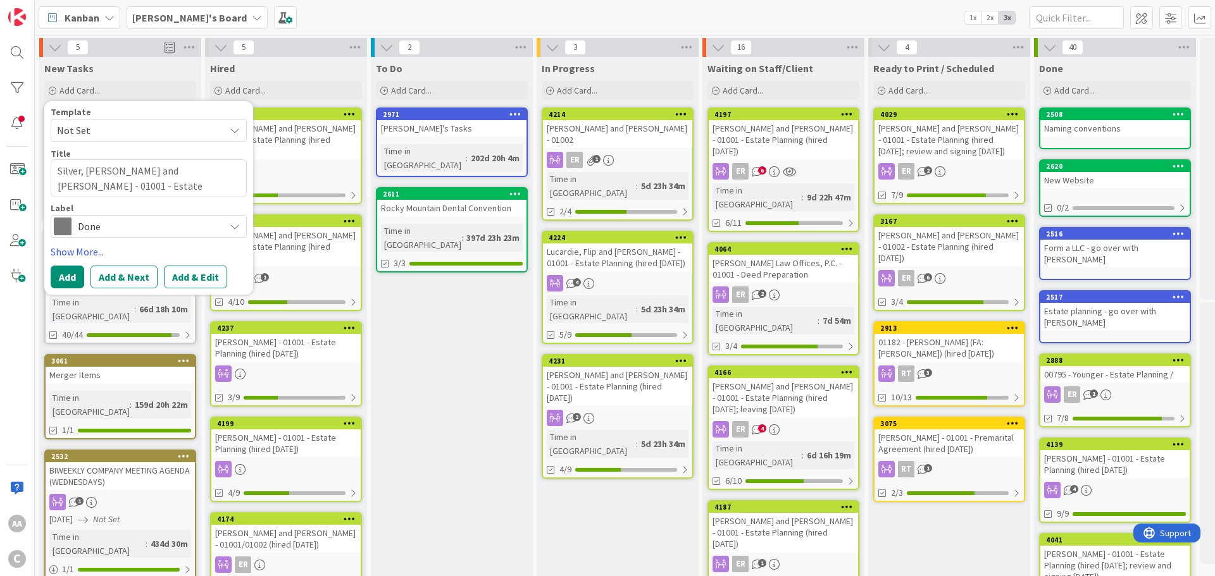
type textarea "Silver, [PERSON_NAME] and [PERSON_NAME] - 01001 - Estate Planning Revisions (hie"
type textarea "x"
type textarea "Silver, [PERSON_NAME] and [PERSON_NAME] - 01001 - Estate Planning Revisions (hi"
type textarea "x"
type textarea "Silver, [PERSON_NAME] and [PERSON_NAME] - 01001 - Estate Planning Revisions (hir"
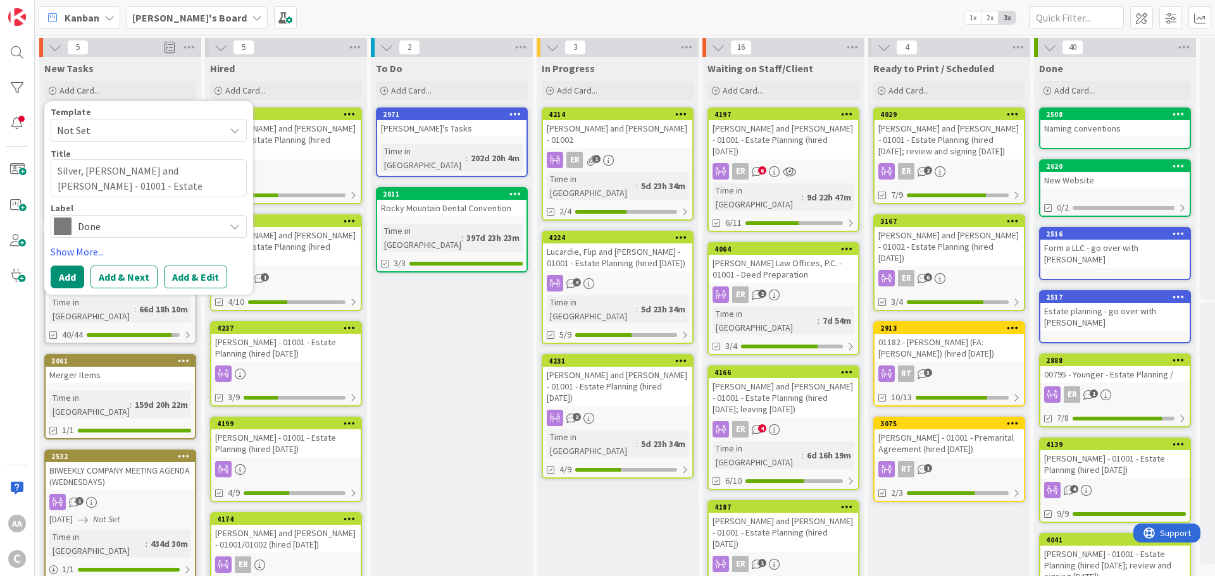
type textarea "x"
type textarea "Silver, [PERSON_NAME] and [PERSON_NAME] - 01001 - Estate Planning Revisions (hi…"
type textarea "x"
type textarea "Silver, [PERSON_NAME] and [PERSON_NAME] - 01001 - Estate Planning Revisions (hi…"
type textarea "x"
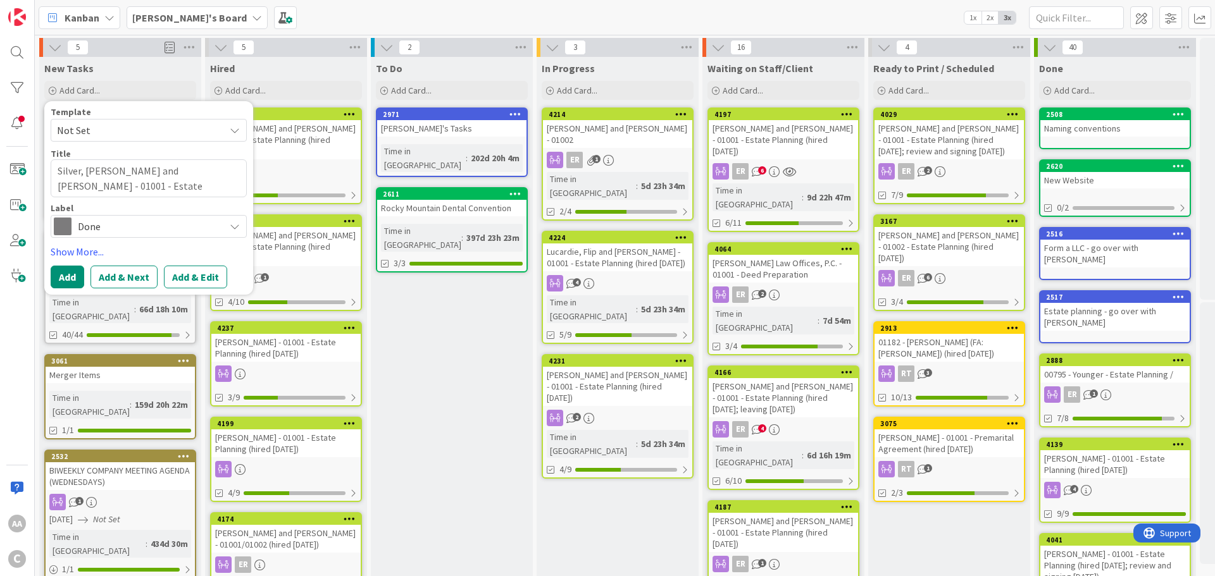
type textarea "Silver, [PERSON_NAME] and [PERSON_NAME] - 01001 - Estate Planning Revisions (hi…"
type textarea "x"
type textarea "Silver, [PERSON_NAME] and [PERSON_NAME] - 01001 - Estate Planning Revisions (hi…"
type textarea "x"
type textarea "Silver, [PERSON_NAME] and [PERSON_NAME] - 01001 - Estate Planning Revisions (hi…"
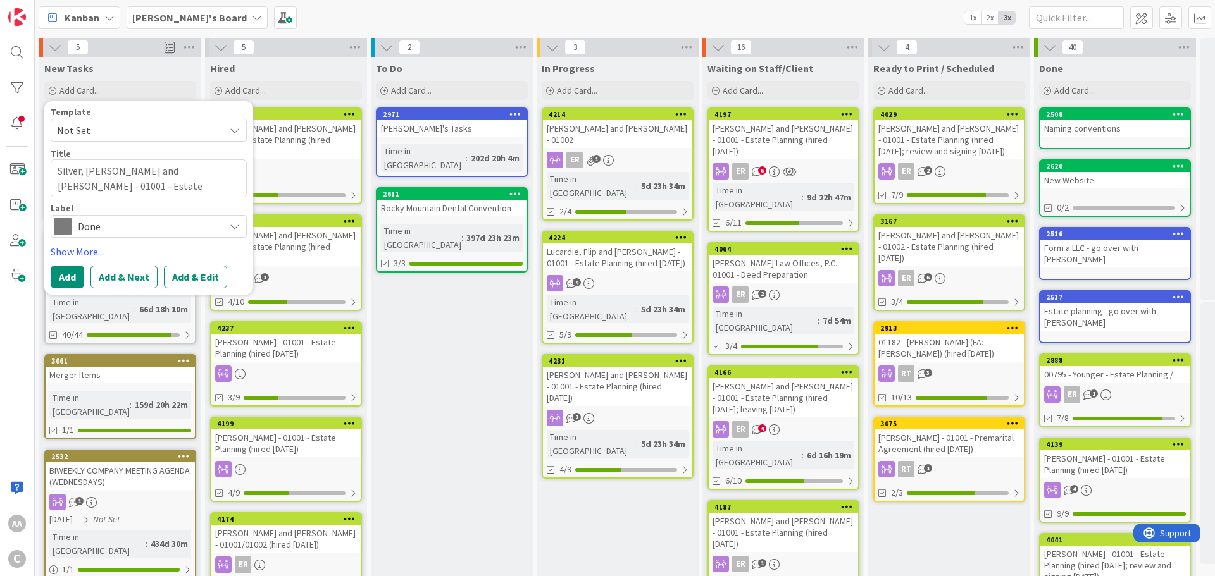
type textarea "x"
type textarea "Silver, [PERSON_NAME] and [PERSON_NAME] - 01001 - Estate Planning Revisions (hi…"
type textarea "x"
type textarea "Silver, [PERSON_NAME] and [PERSON_NAME] - 01001 - Estate Planning Revisions (hi…"
type textarea "x"
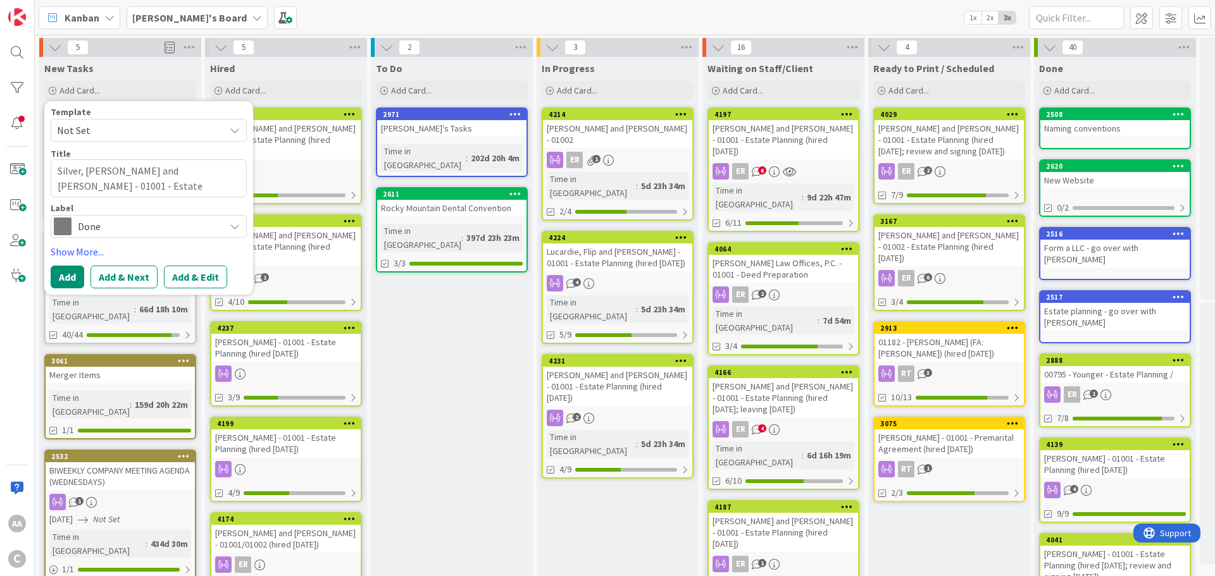
type textarea "Silver, [PERSON_NAME] and [PERSON_NAME] - 01001 - Estate Planning Revisions (hi…"
type textarea "x"
type textarea "Silver, [PERSON_NAME] and [PERSON_NAME] - 01001 - Estate Planning Revisions (hi…"
click at [156, 226] on span "Done" at bounding box center [148, 227] width 140 height 18
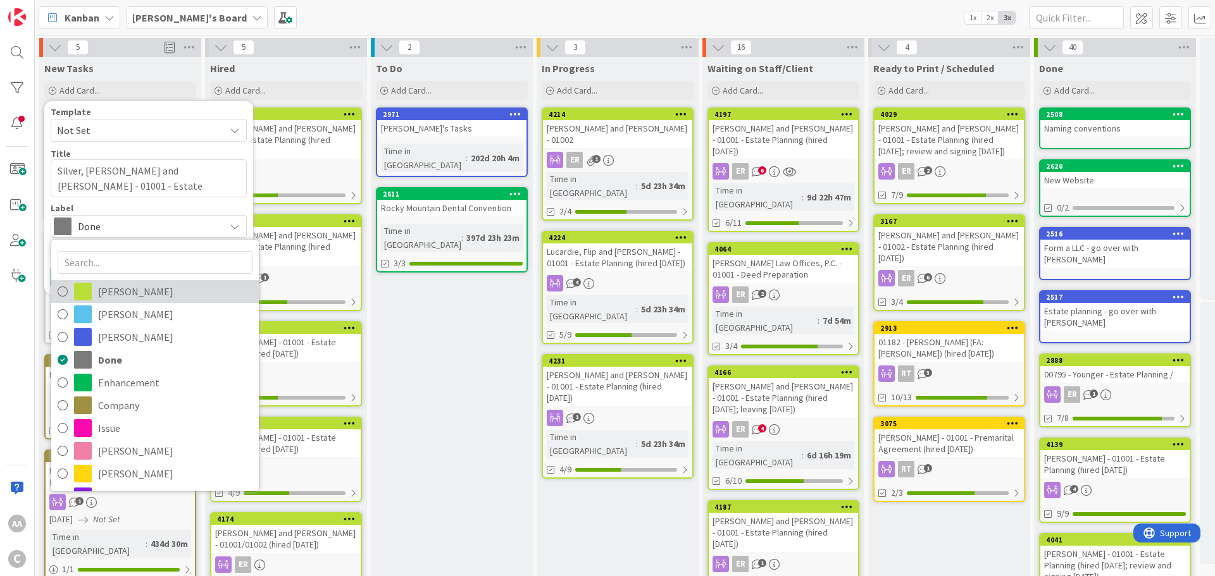
click at [147, 287] on span "[PERSON_NAME]" at bounding box center [175, 291] width 154 height 19
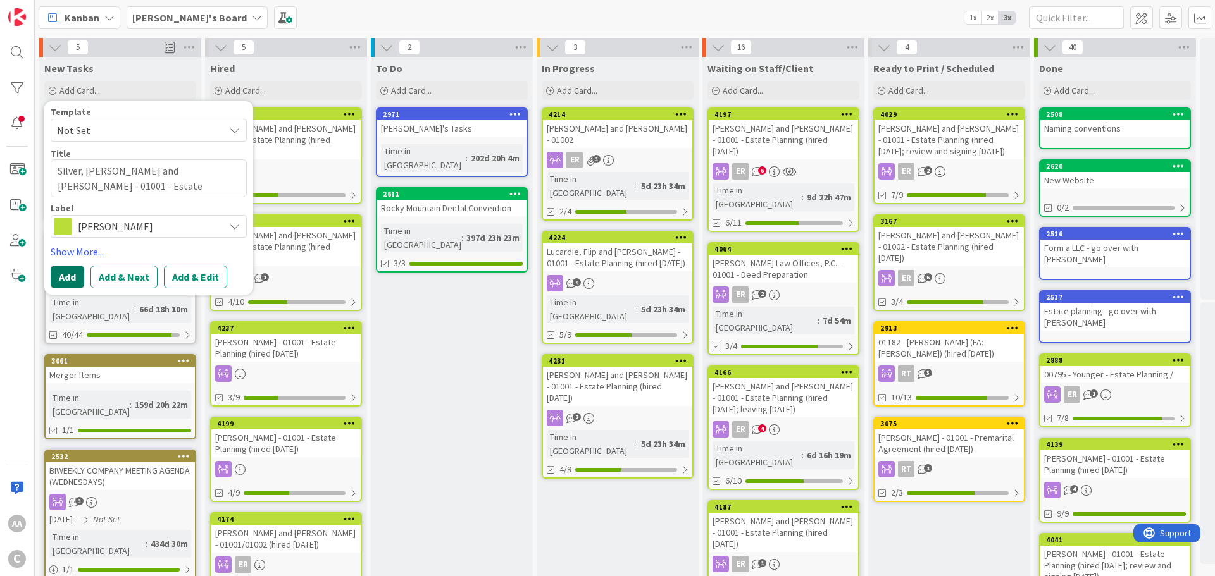
click at [70, 277] on button "Add" at bounding box center [68, 277] width 34 height 23
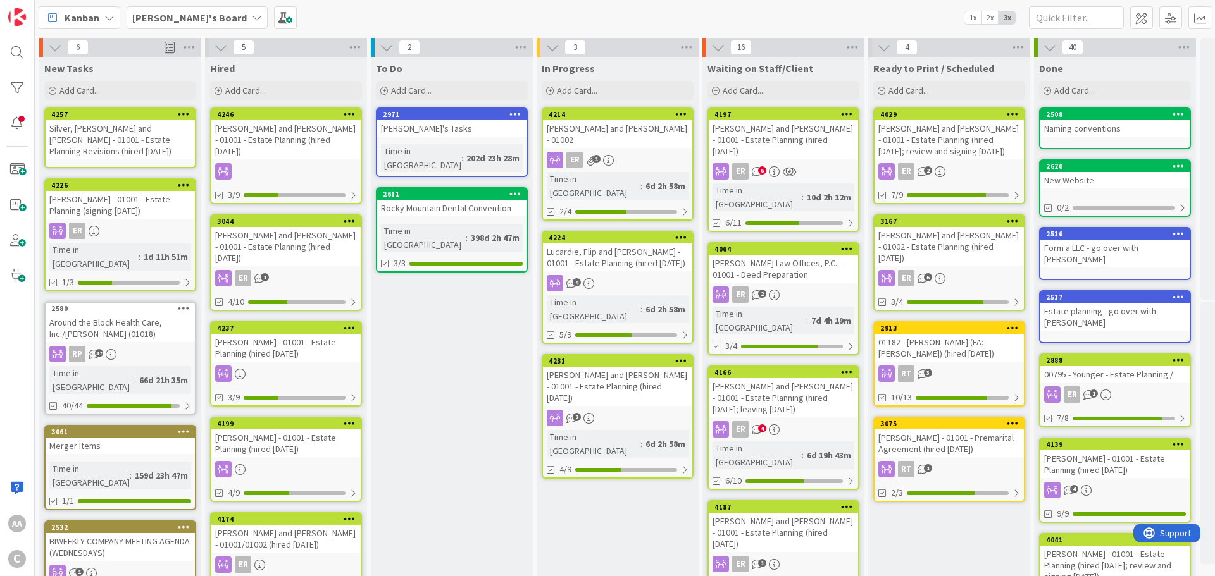
click at [112, 143] on div "Silver, [PERSON_NAME] and [PERSON_NAME] - 01001 - Estate Planning Revisions (hi…" at bounding box center [120, 139] width 149 height 39
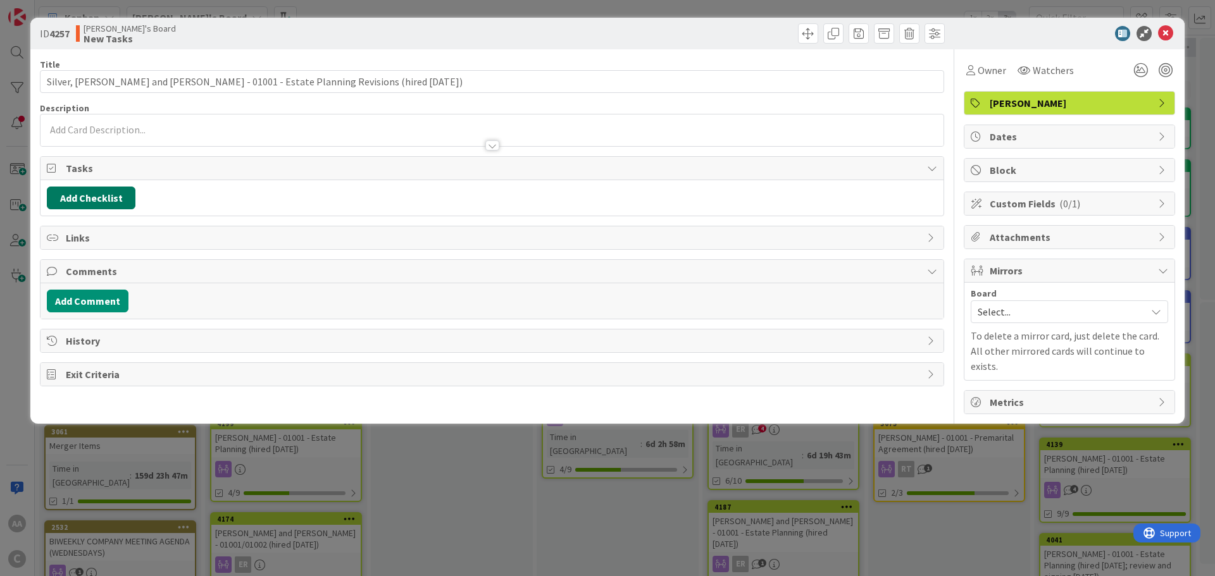
click at [94, 198] on button "Add Checklist" at bounding box center [91, 198] width 89 height 23
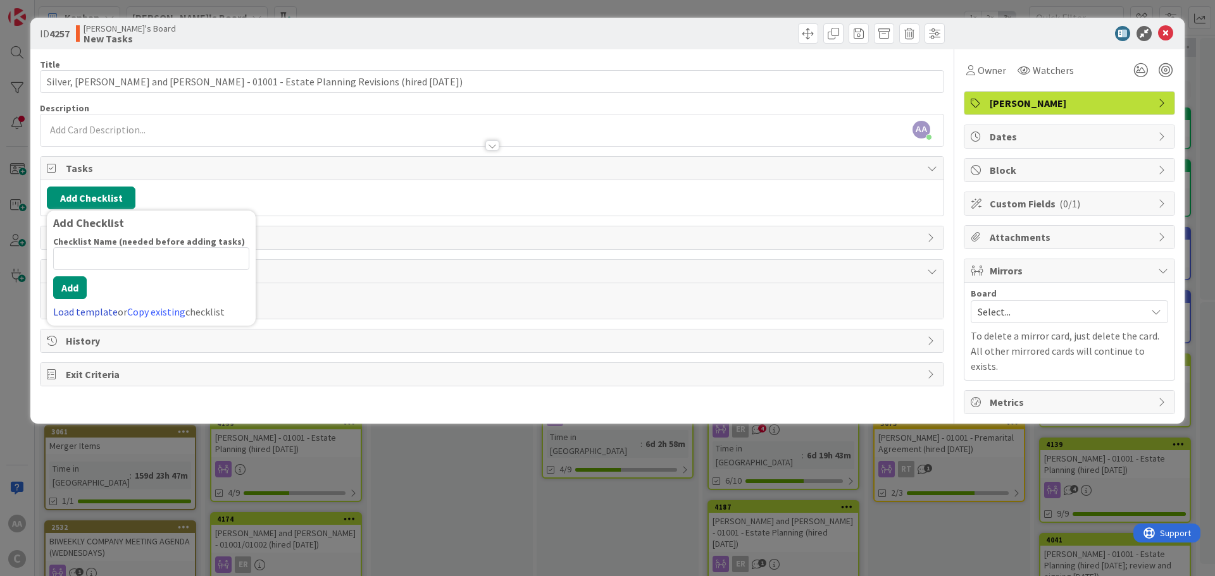
click at [86, 314] on link "Load template" at bounding box center [85, 312] width 65 height 13
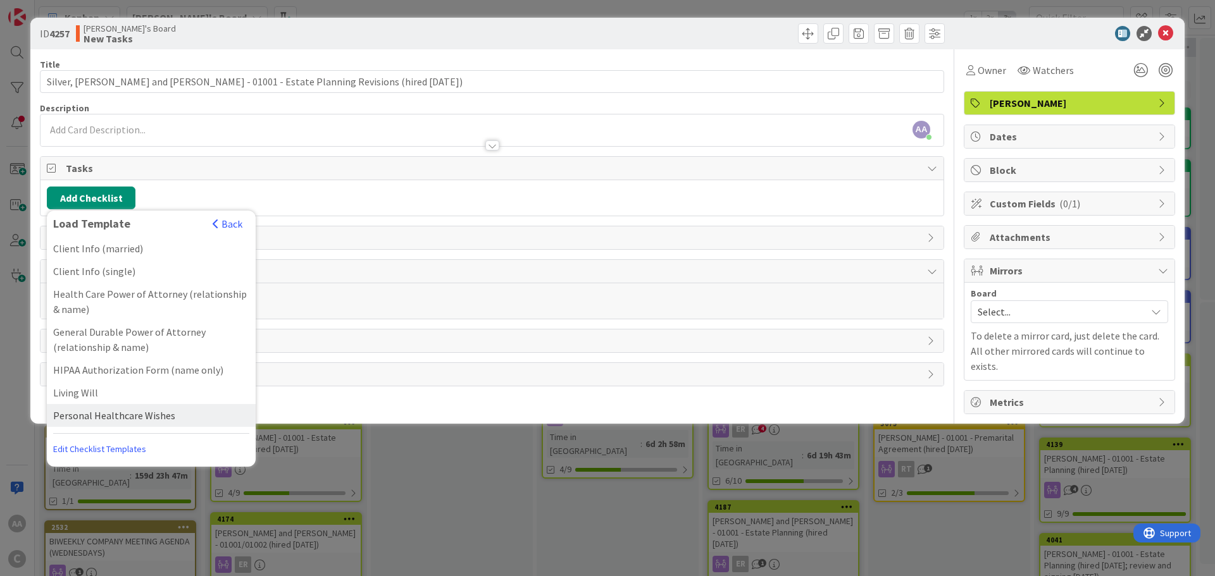
scroll to position [91, 0]
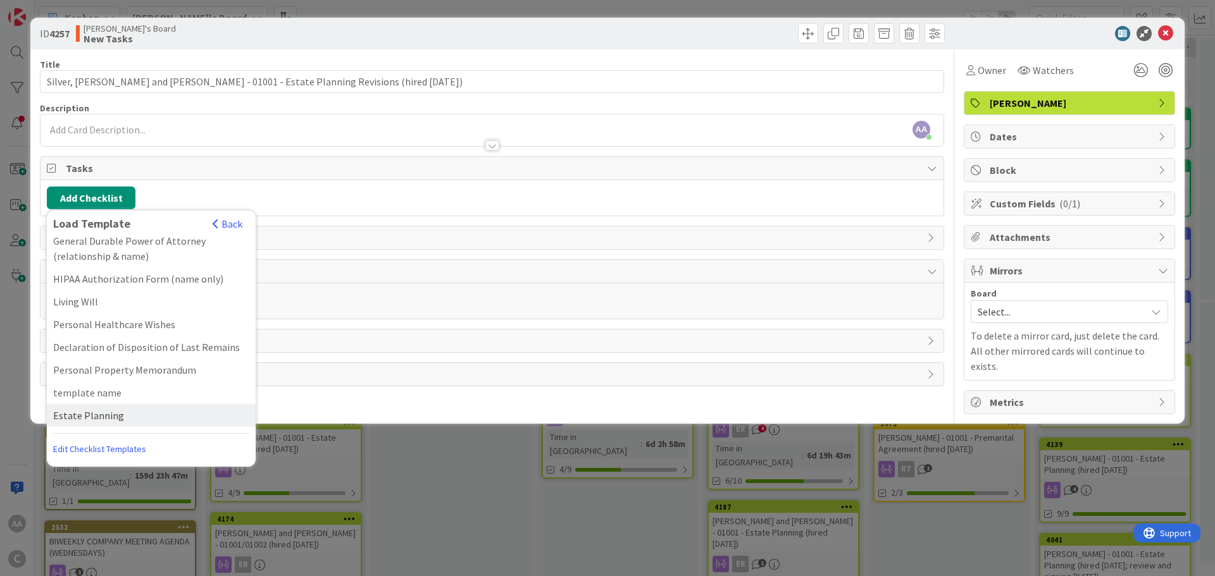
click at [89, 416] on div "Estate Planning" at bounding box center [151, 415] width 209 height 23
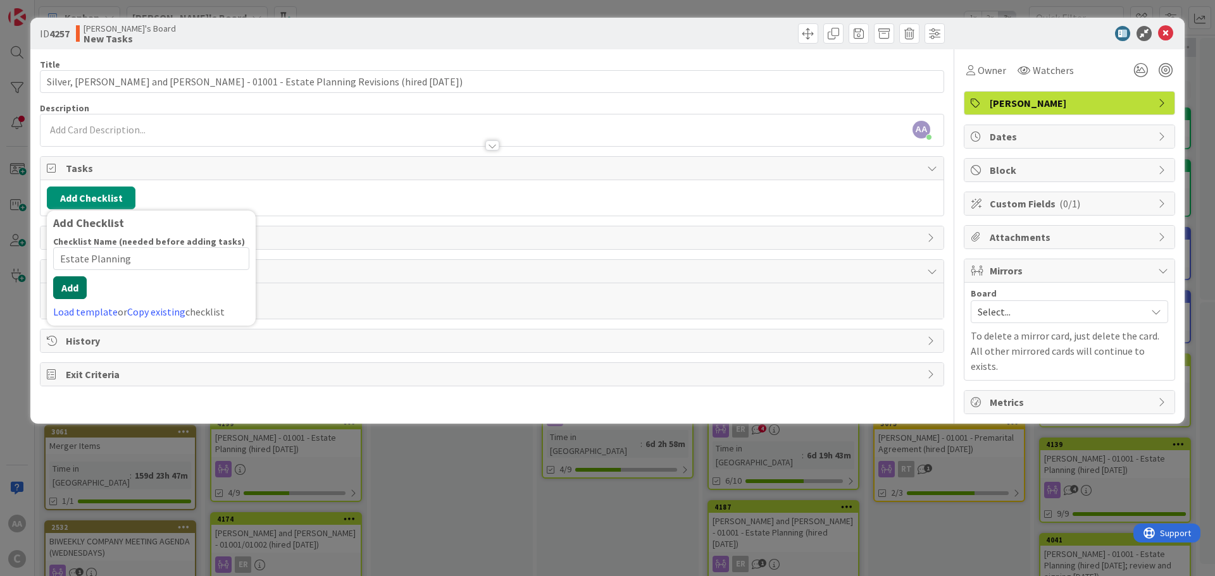
click at [66, 300] on div "Checklist Name (needed before adding tasks) 15 / 64 Estate Planning Add Load te…" at bounding box center [151, 278] width 196 height 84
click at [64, 285] on button "Add" at bounding box center [70, 287] width 34 height 23
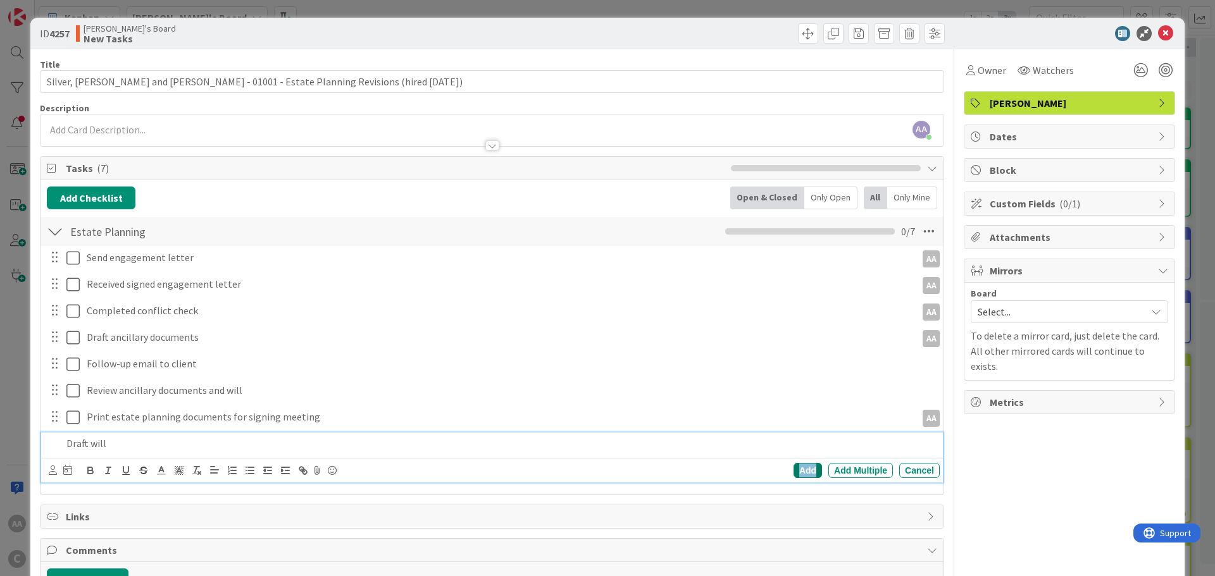
click at [793, 466] on div "Add" at bounding box center [807, 470] width 28 height 15
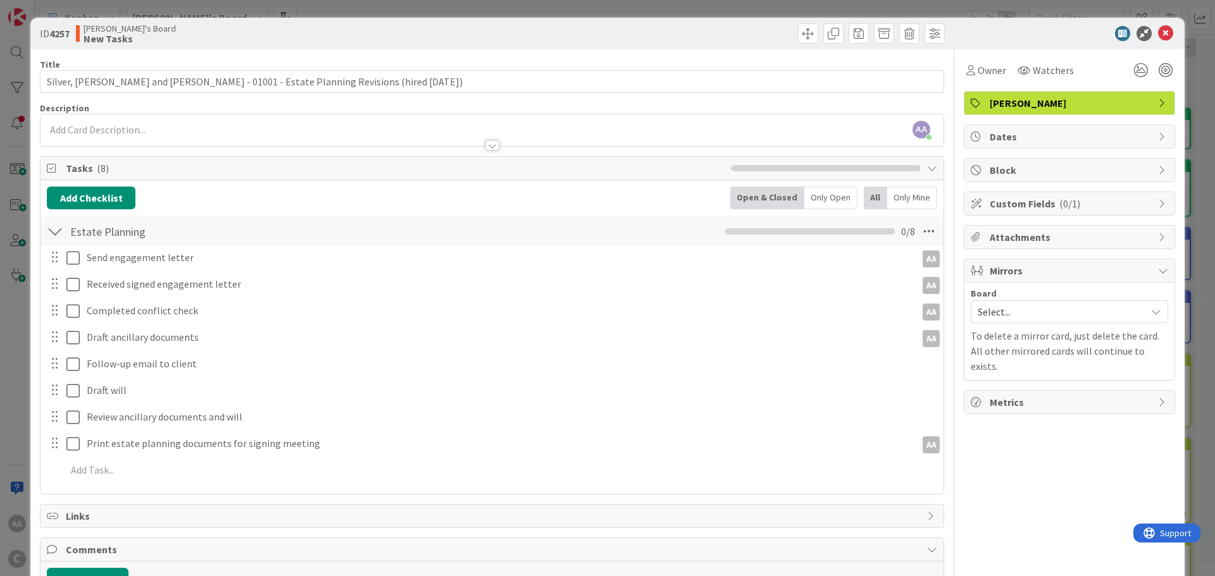
click at [1015, 314] on span "Select..." at bounding box center [1058, 312] width 162 height 18
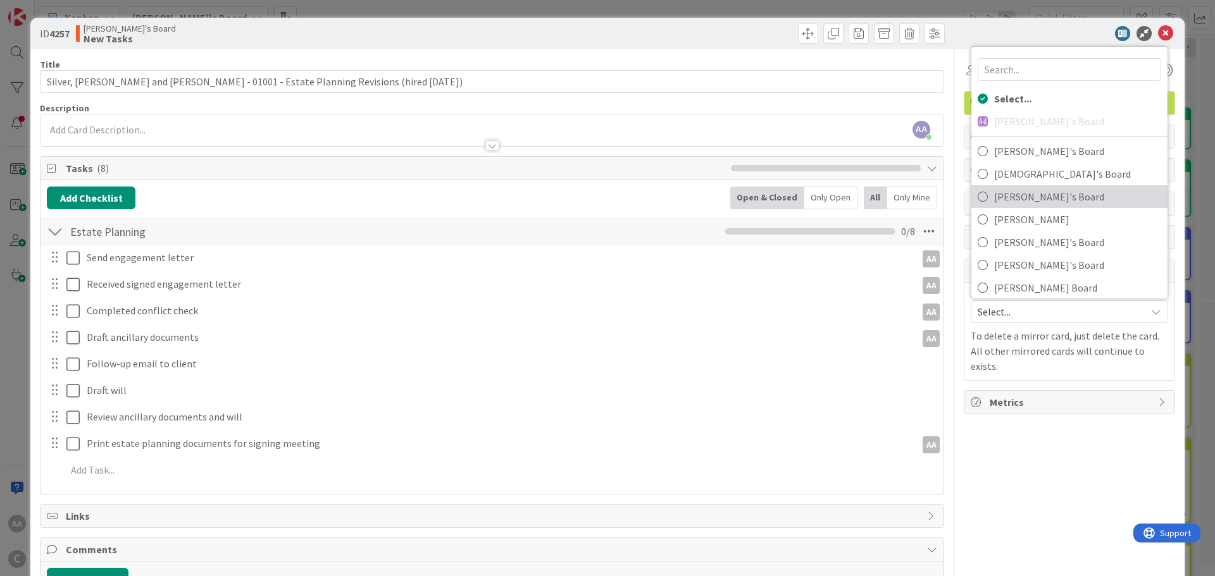
click at [1005, 205] on span "[PERSON_NAME]'s Board" at bounding box center [1077, 196] width 167 height 19
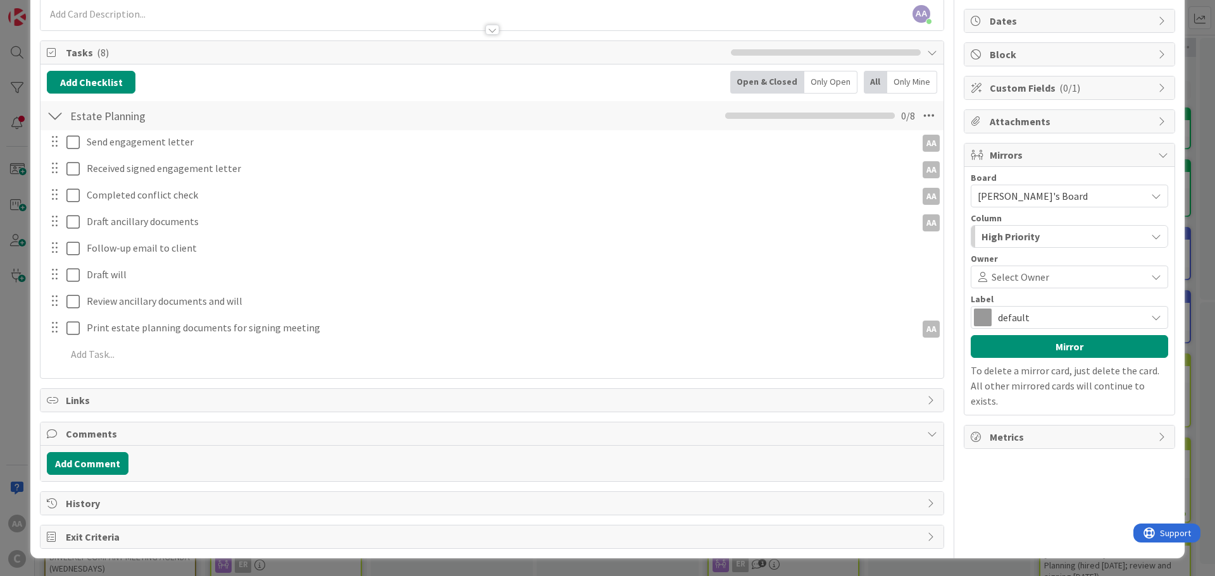
scroll to position [0, 0]
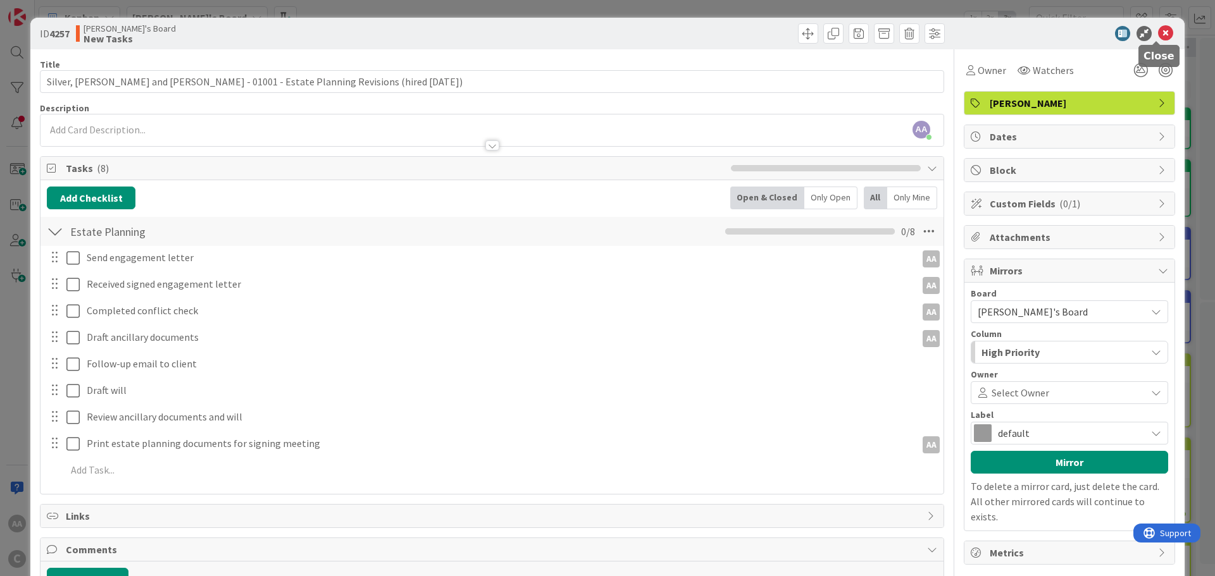
click at [1158, 38] on icon at bounding box center [1165, 33] width 15 height 15
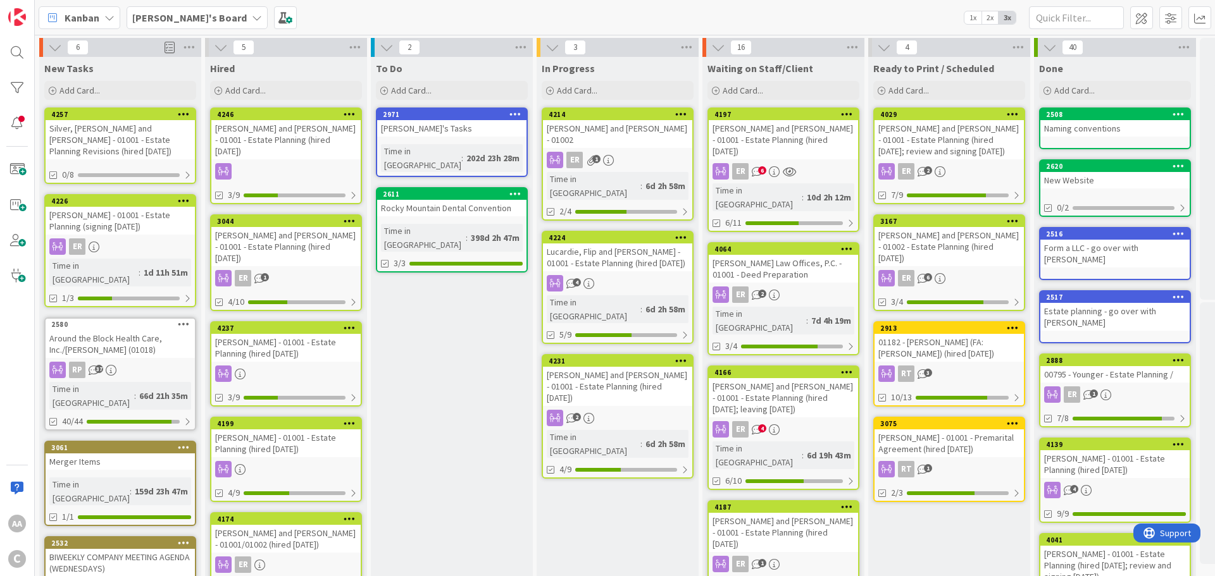
click at [118, 213] on div "[PERSON_NAME] - 01001 - Estate Planning (signing [DATE])" at bounding box center [120, 221] width 149 height 28
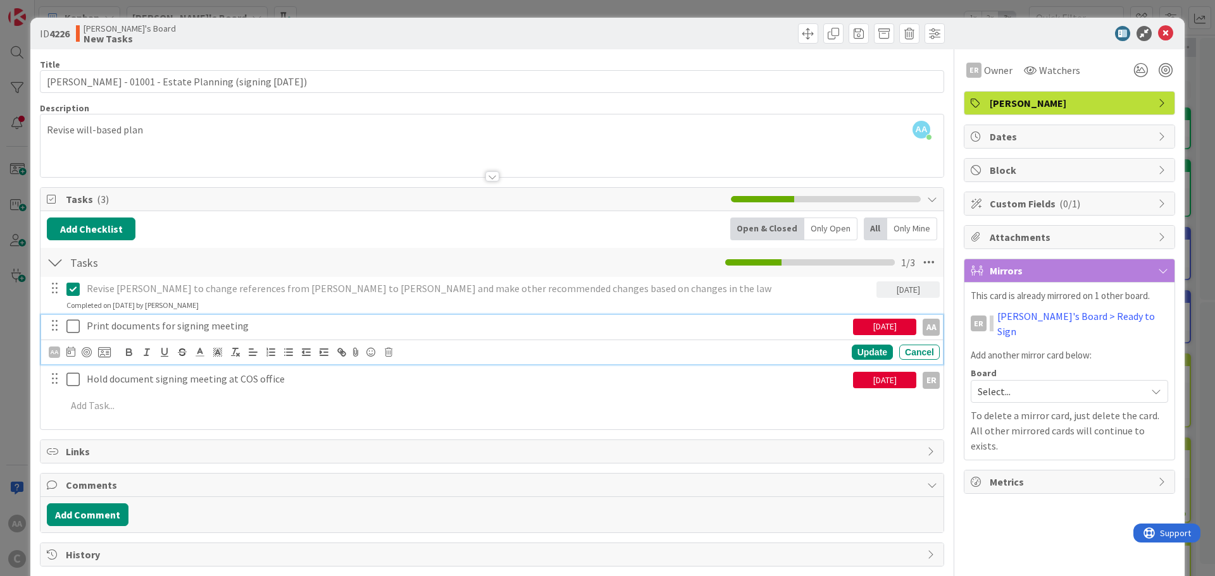
click at [74, 326] on icon at bounding box center [72, 326] width 13 height 15
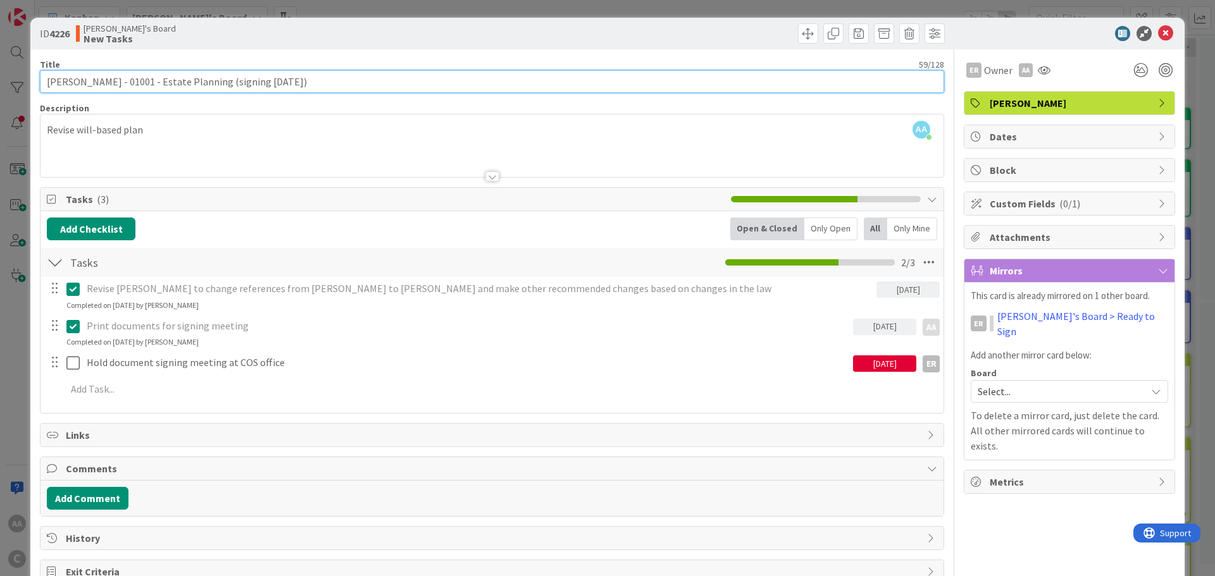
click at [66, 79] on input "[PERSON_NAME] - 01001 - Estate Planning (signing [DATE])" at bounding box center [492, 81] width 904 height 23
